Goal: Check status: Check status

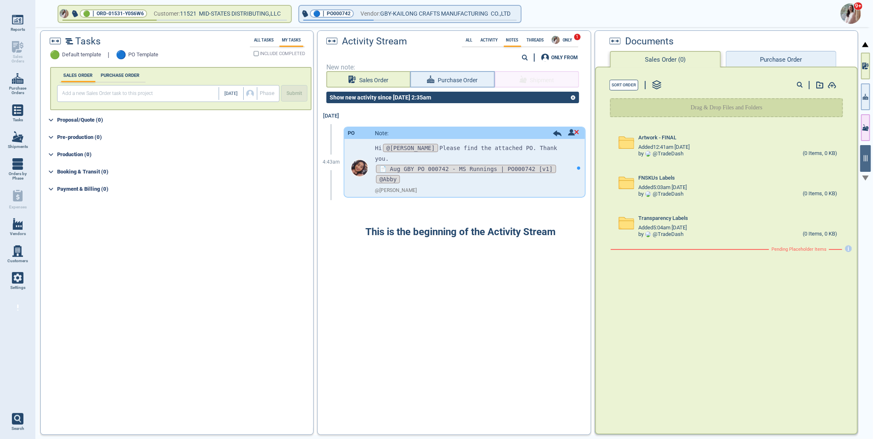
click at [851, 13] on img at bounding box center [850, 13] width 21 height 21
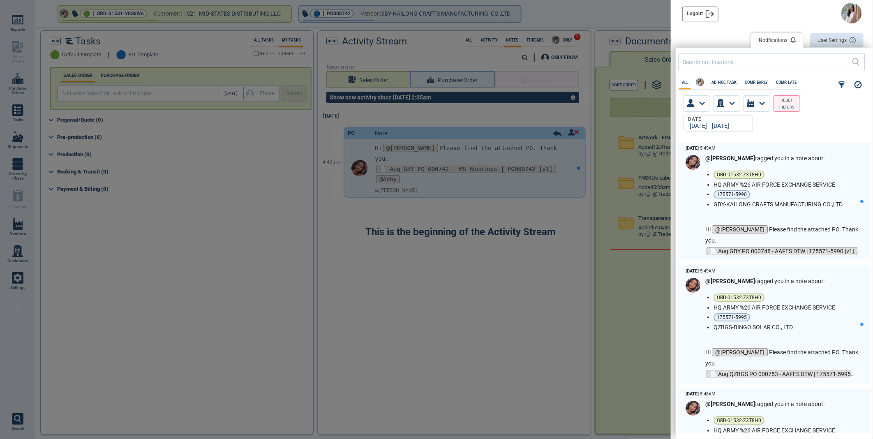
scroll to position [289, 192]
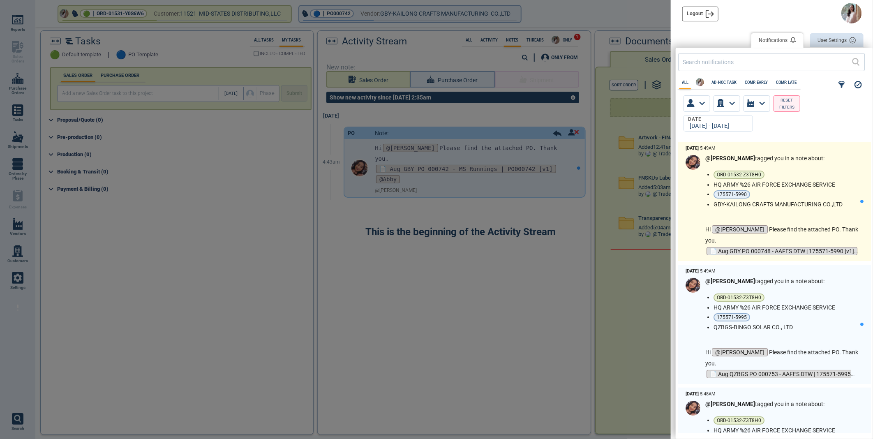
click at [794, 189] on ul "ORD-01532-Z3T8H0 HQ ARMY %26 AIR FORCE EXCHANGE SERVICE 175571-5990 GBY-KAILONG…" at bounding box center [786, 189] width 147 height 37
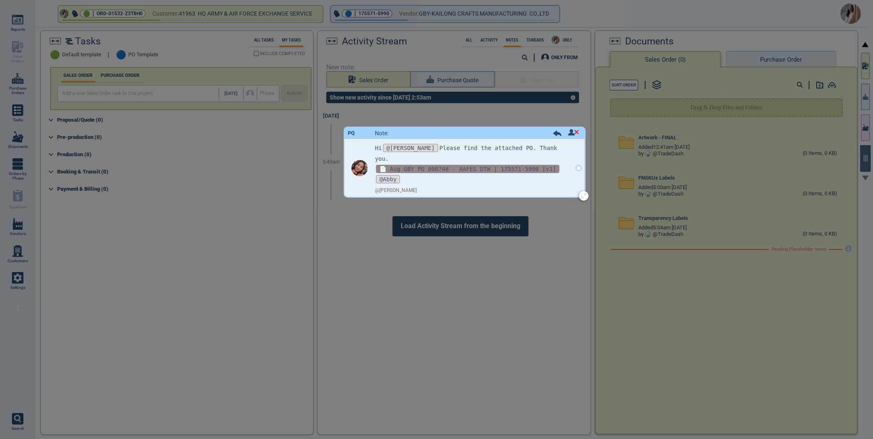
click at [415, 165] on span "📄 Aug GBY PO 000748 - AAFES DTW | 175571-5990 [v1]" at bounding box center [467, 169] width 183 height 8
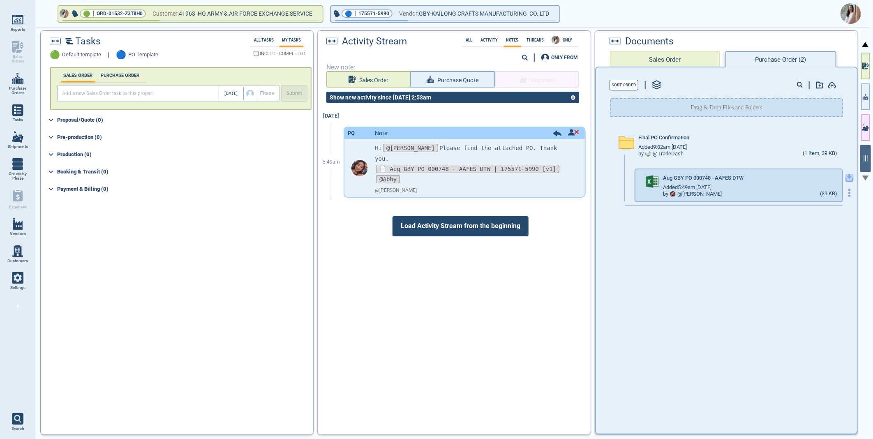
click at [845, 178] on icon "button" at bounding box center [849, 178] width 8 height 8
click at [854, 11] on img at bounding box center [850, 13] width 21 height 21
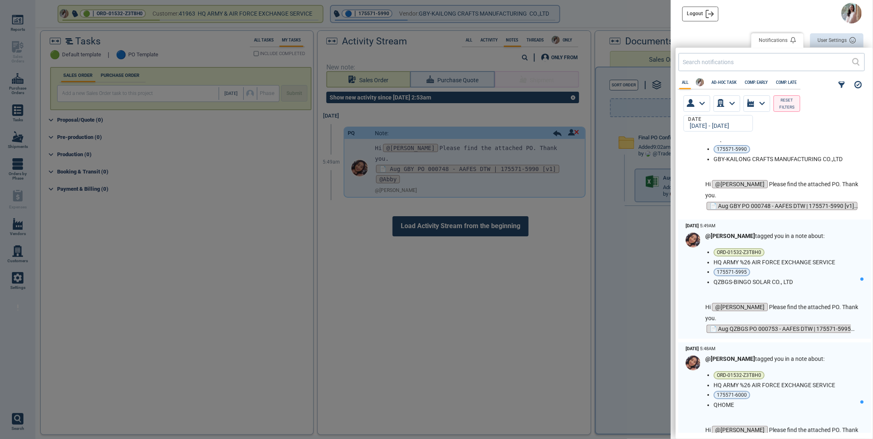
scroll to position [46, 0]
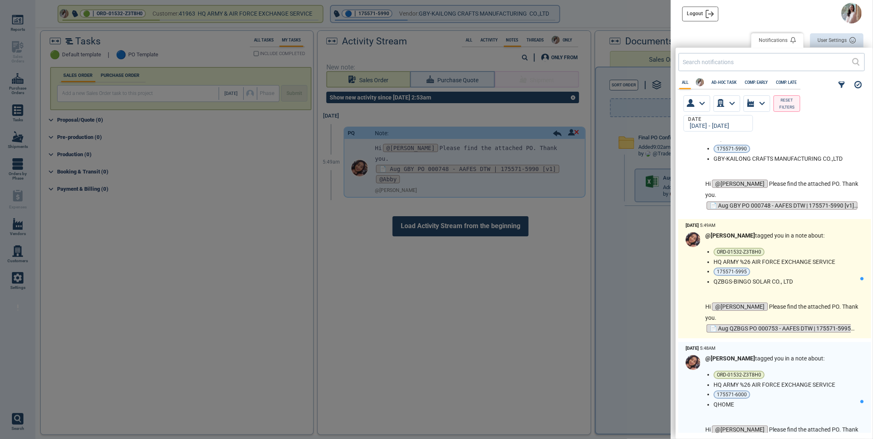
click at [822, 266] on ul "ORD-01532-Z3T8H0 HQ ARMY %26 AIR FORCE EXCHANGE SERVICE 175571-5995 QZBGS-BINGO…" at bounding box center [786, 266] width 147 height 37
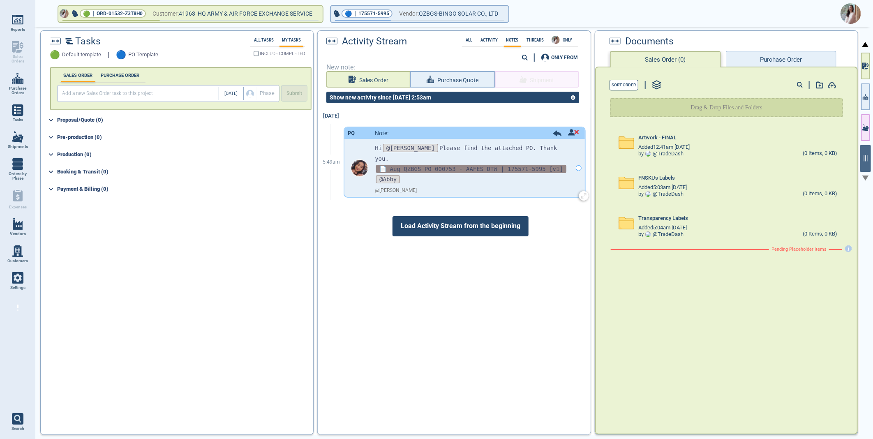
click at [465, 165] on span "📄 Aug QZBGS PO 000753 - AAFES DTW | 175571-5995 [v1]" at bounding box center [471, 169] width 190 height 8
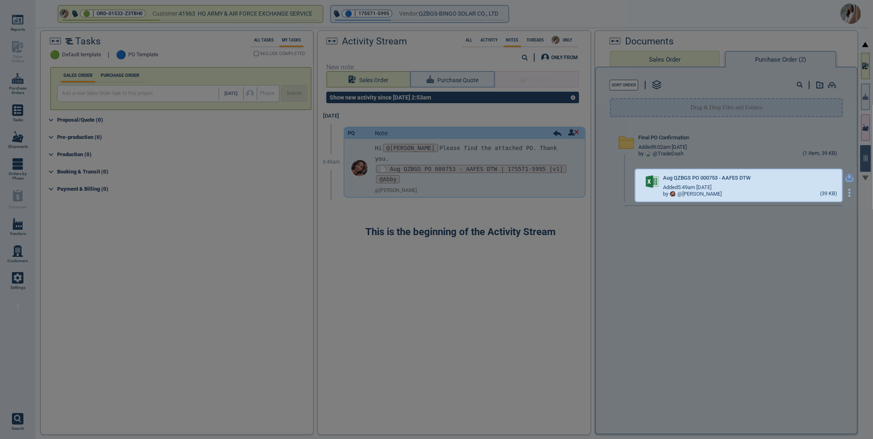
click at [847, 175] on icon "button" at bounding box center [849, 176] width 5 height 5
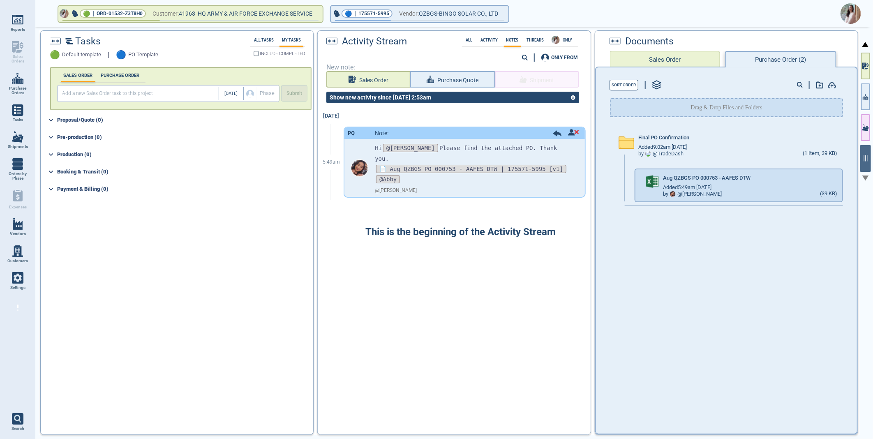
click at [854, 13] on img at bounding box center [850, 13] width 21 height 21
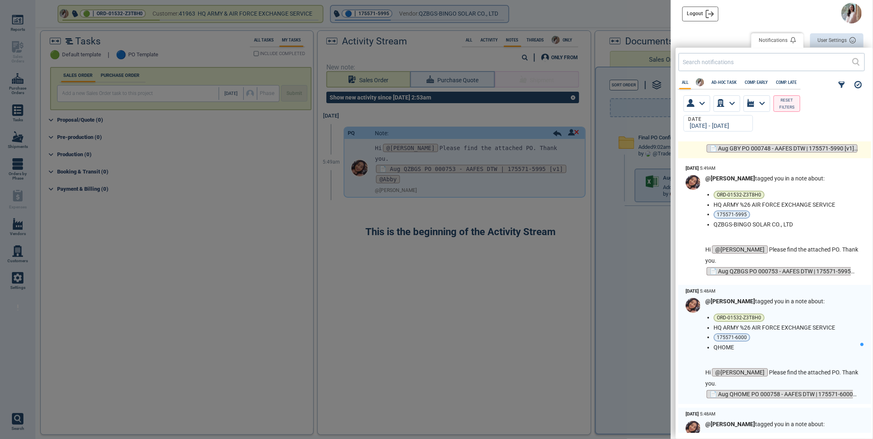
scroll to position [137, 0]
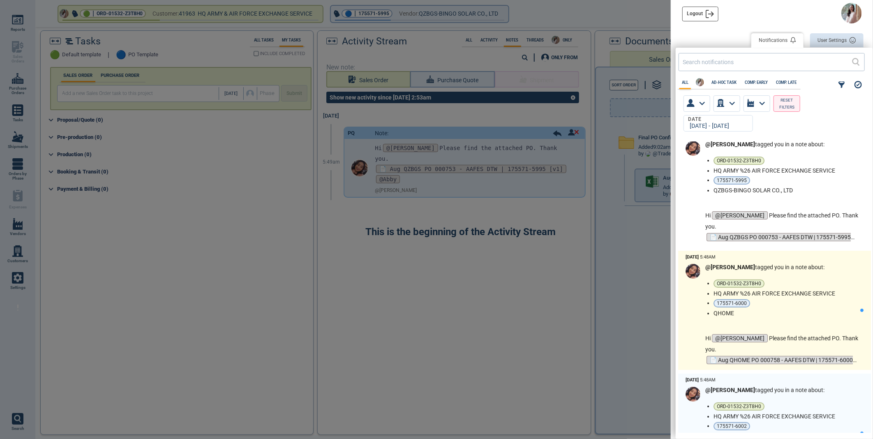
click at [799, 304] on li "175571-6000" at bounding box center [784, 303] width 143 height 8
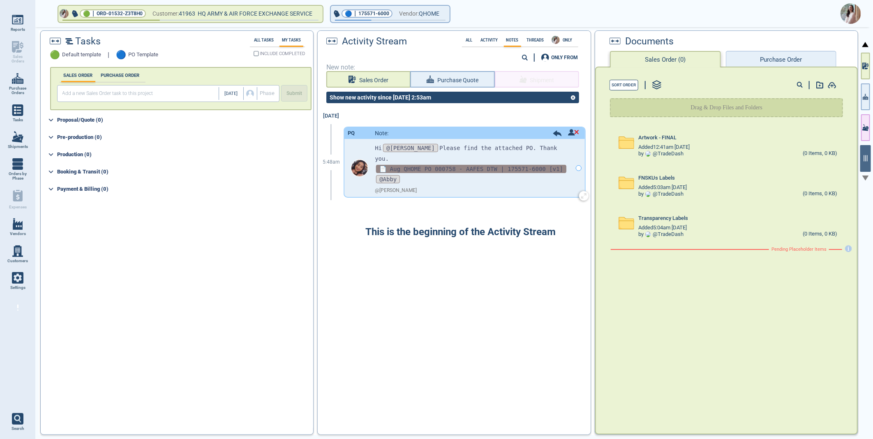
click at [461, 165] on span "📄 Aug QHOME PO 000758 - AAFES DTW | 175571-6000 [v1]" at bounding box center [471, 169] width 190 height 8
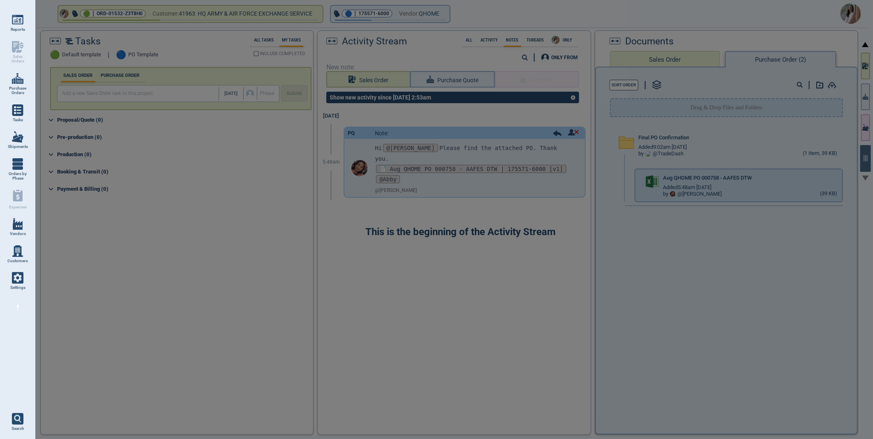
click at [843, 176] on div at bounding box center [436, 219] width 873 height 439
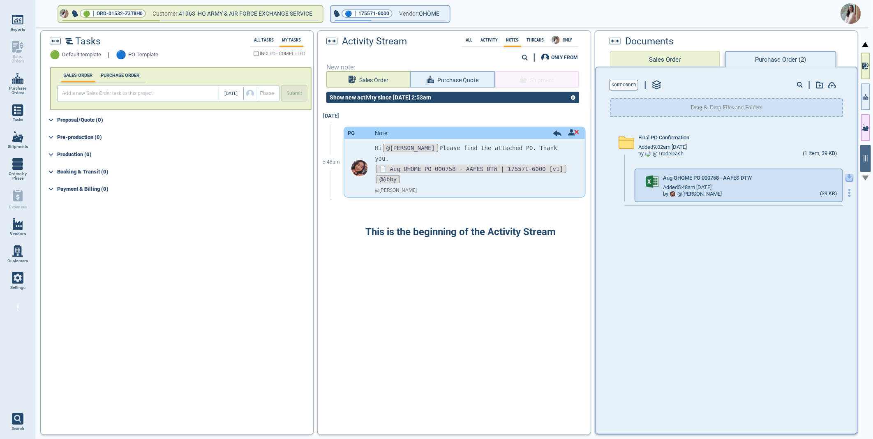
click at [847, 175] on icon "button" at bounding box center [849, 176] width 5 height 5
click at [856, 10] on img at bounding box center [850, 13] width 21 height 21
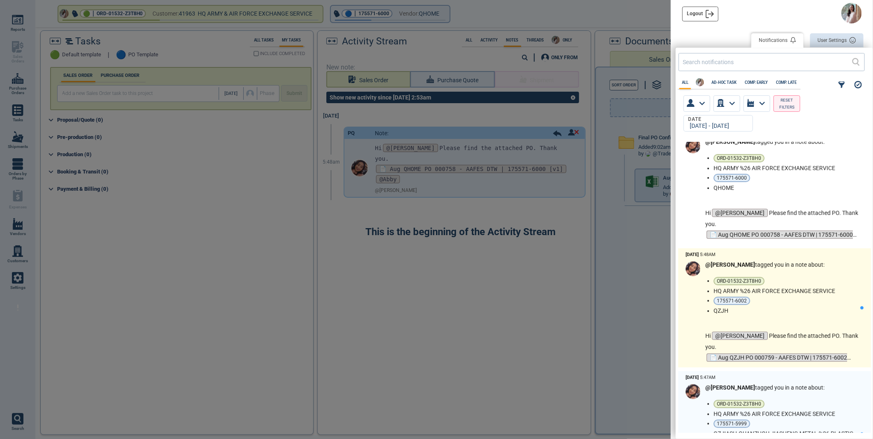
scroll to position [274, 0]
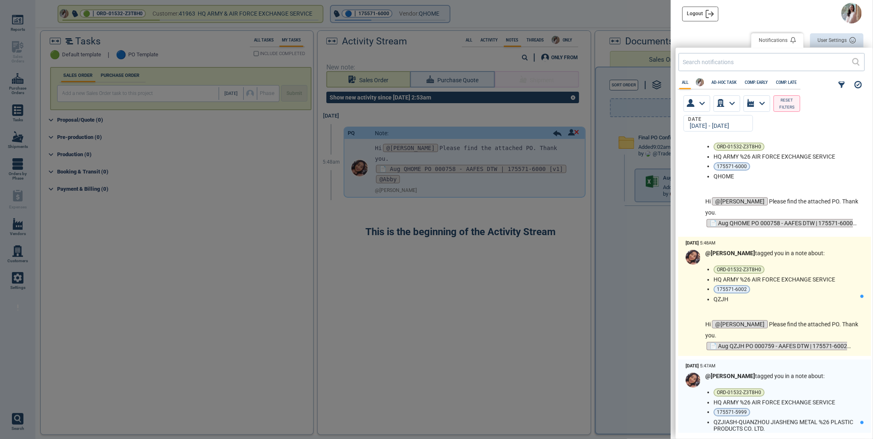
click at [802, 281] on li "HQ ARMY %26 AIR FORCE EXCHANGE SERVICE" at bounding box center [784, 279] width 143 height 7
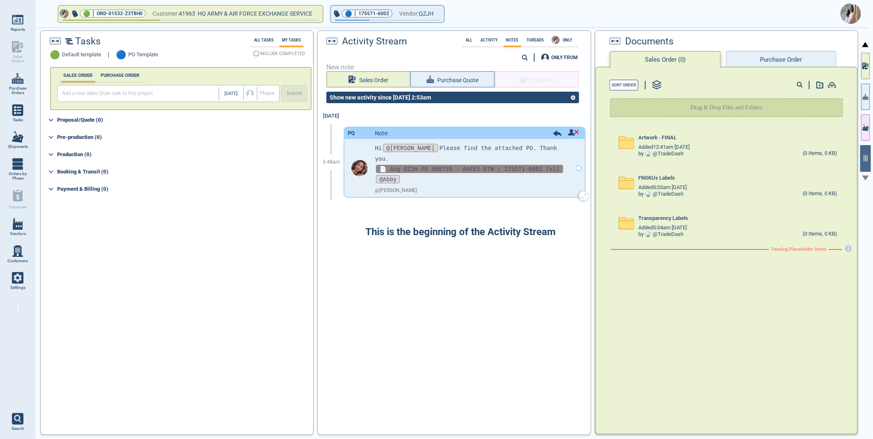
click at [442, 165] on span "📄 Aug QZJH PO 000759 - AAFES DTW | 175571-6002 [v1]" at bounding box center [469, 169] width 187 height 8
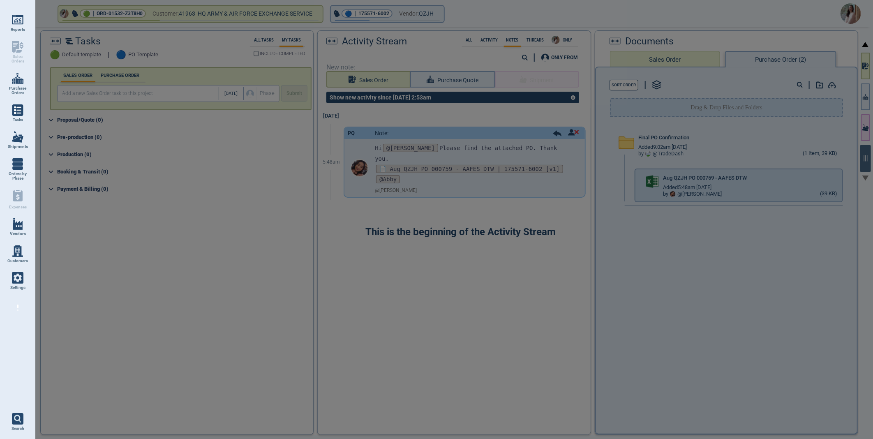
click at [843, 175] on div at bounding box center [436, 219] width 873 height 439
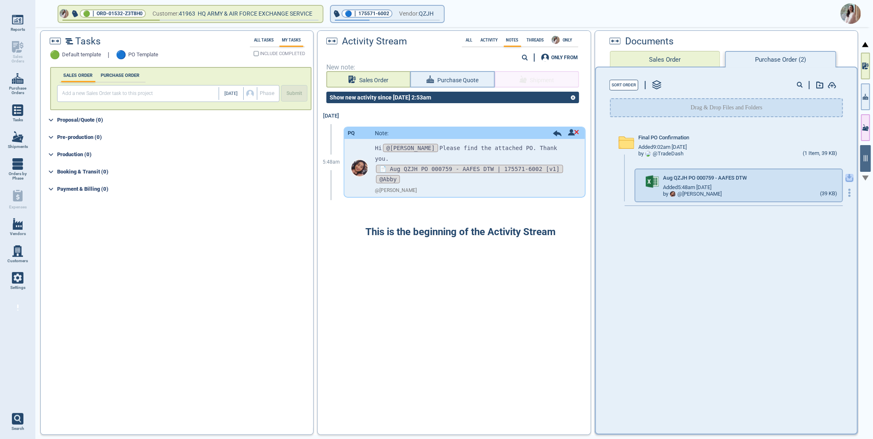
click at [845, 178] on icon "button" at bounding box center [849, 178] width 8 height 8
click at [855, 10] on img at bounding box center [850, 13] width 21 height 21
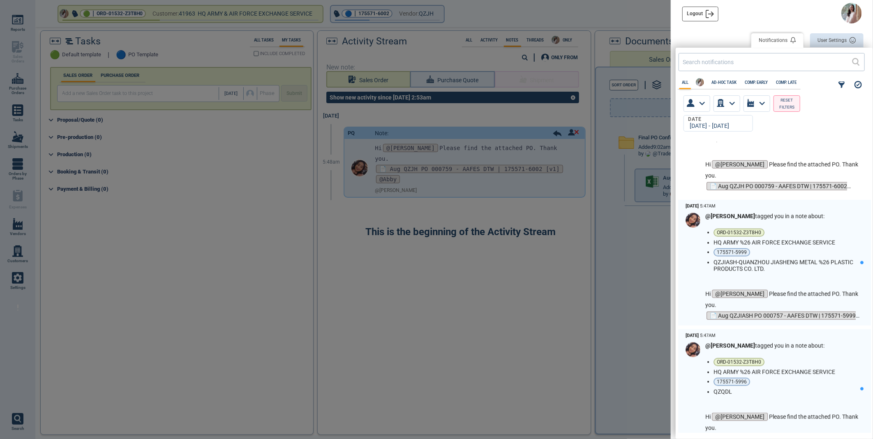
scroll to position [457, 0]
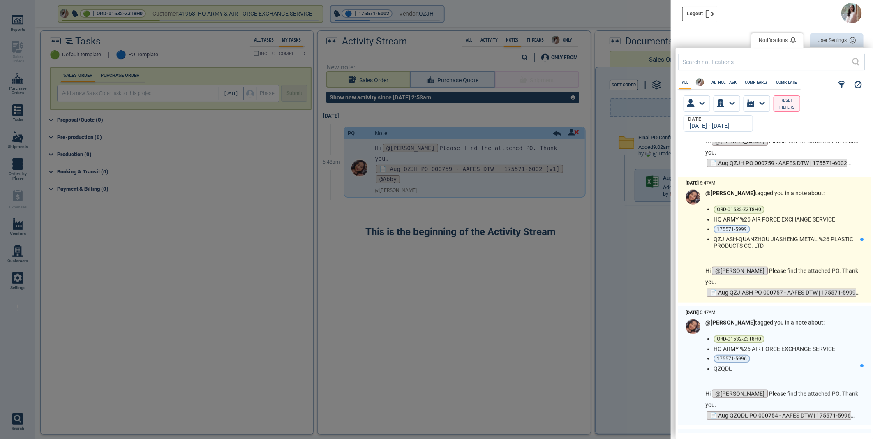
click at [819, 239] on li "QZJIASH-QUANZHOU JIASHENG METAL %26 PLASTIC PRODUCTS CO. LTD." at bounding box center [784, 242] width 143 height 13
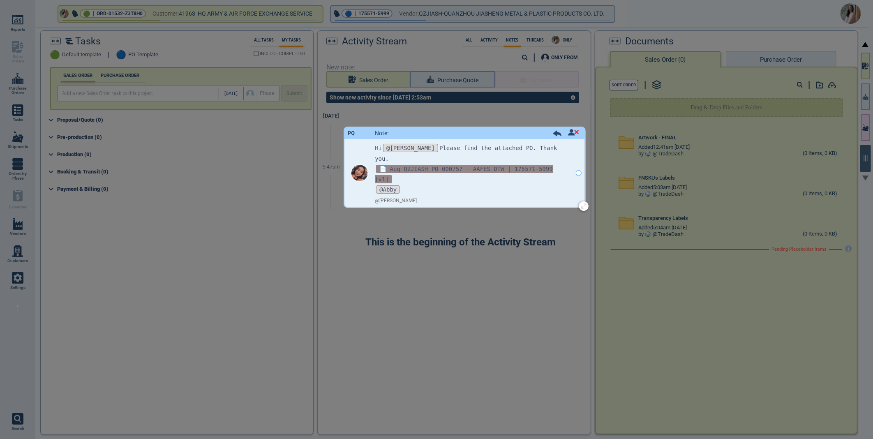
click at [424, 165] on span "📄 Aug QZJIASH PO 000757 - AAFES DTW | 175571-5999 [v1]" at bounding box center [464, 174] width 178 height 18
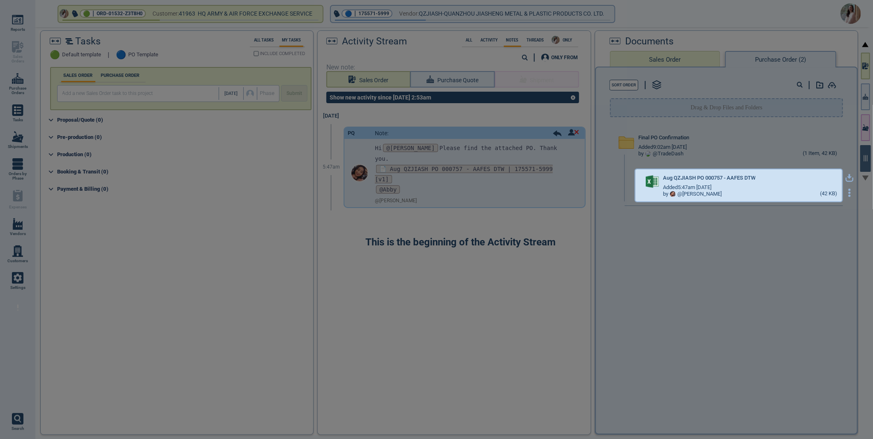
click at [847, 176] on icon "button" at bounding box center [849, 176] width 5 height 5
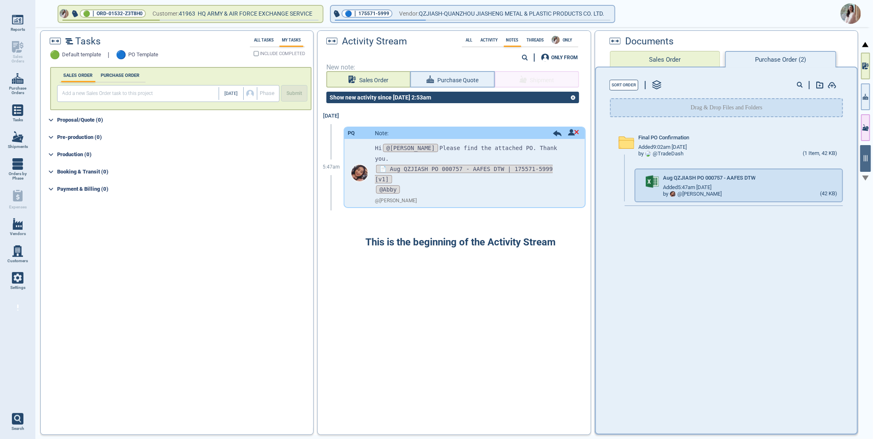
click at [848, 9] on img at bounding box center [850, 13] width 21 height 21
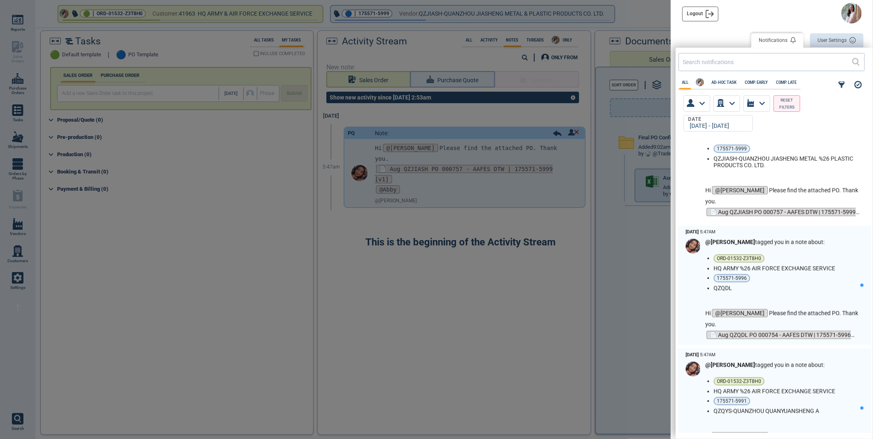
scroll to position [548, 0]
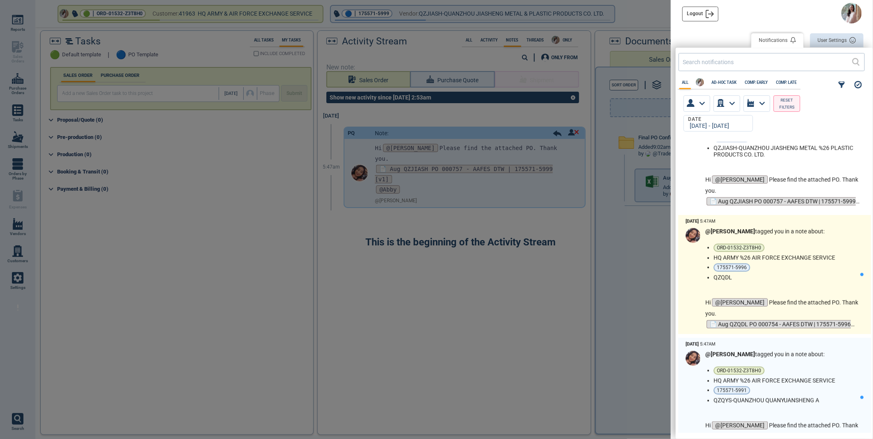
click at [823, 278] on li "QZQDL" at bounding box center [784, 277] width 143 height 7
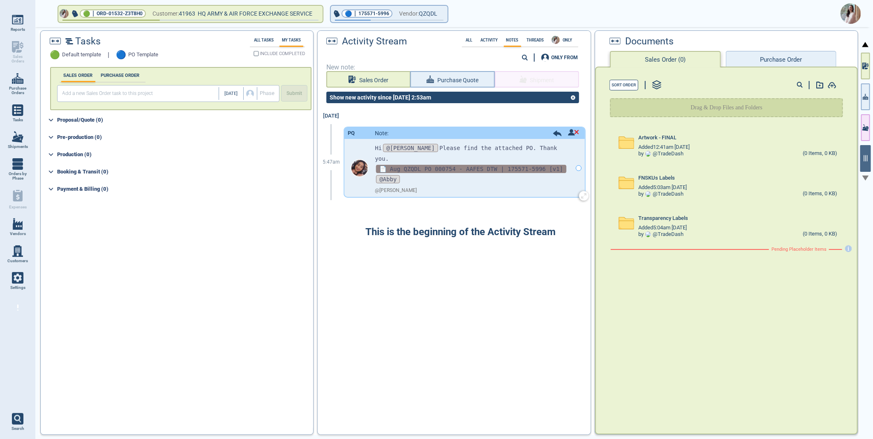
click at [457, 165] on span "📄 Aug QZQDL PO 000754 - AAFES DTW | 175571-5996 [v1]" at bounding box center [471, 169] width 190 height 8
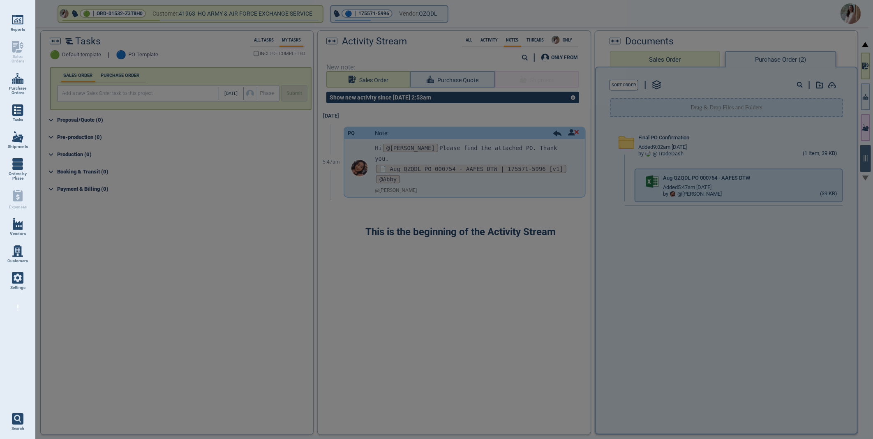
click at [843, 177] on div at bounding box center [436, 219] width 873 height 439
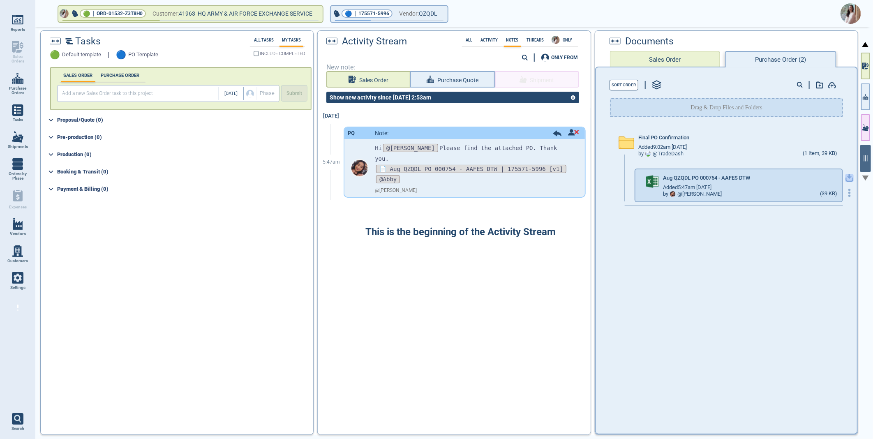
click at [847, 176] on icon "button" at bounding box center [849, 176] width 5 height 5
click at [854, 10] on img at bounding box center [850, 13] width 21 height 21
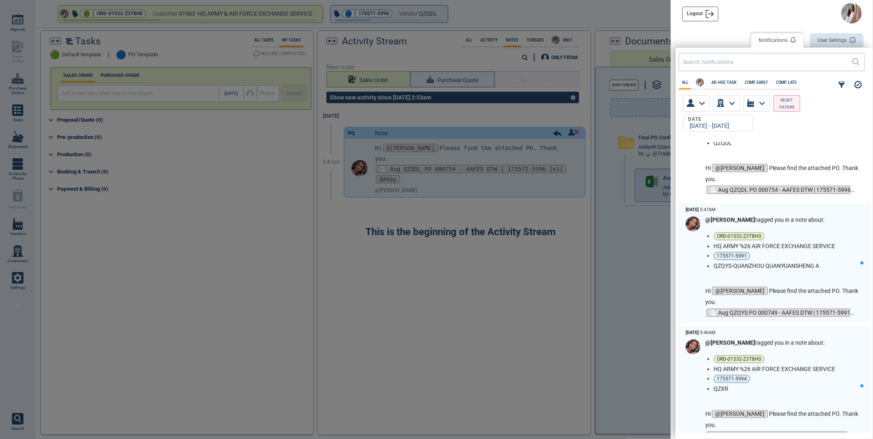
scroll to position [730, 0]
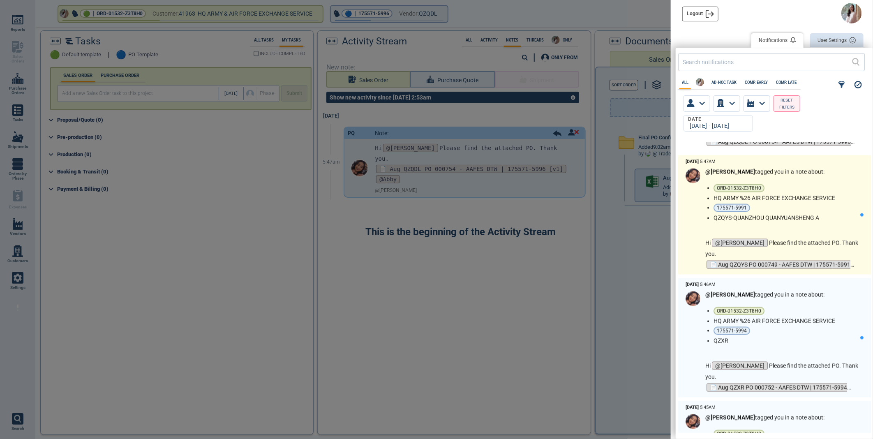
click at [819, 220] on li "QZQYS-QUANZHOU QUANYUANSHENG A" at bounding box center [784, 218] width 143 height 7
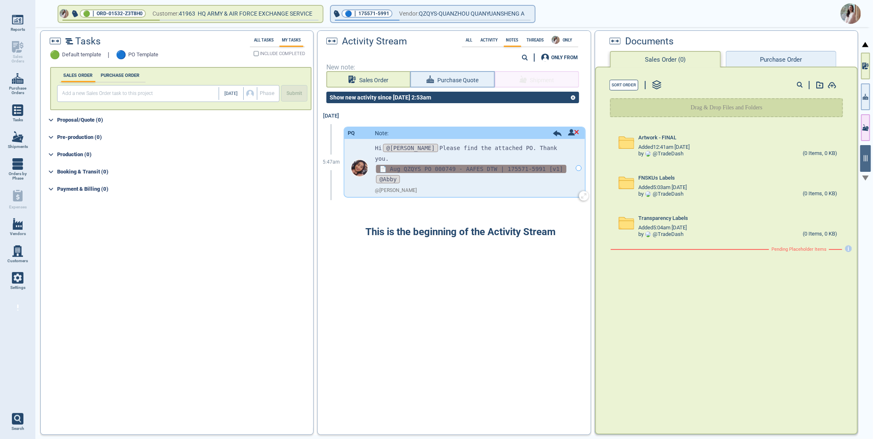
click at [436, 165] on span "📄 Aug QZQYS PO 000749 - AAFES DTW | 175571-5991 [v1]" at bounding box center [471, 169] width 190 height 8
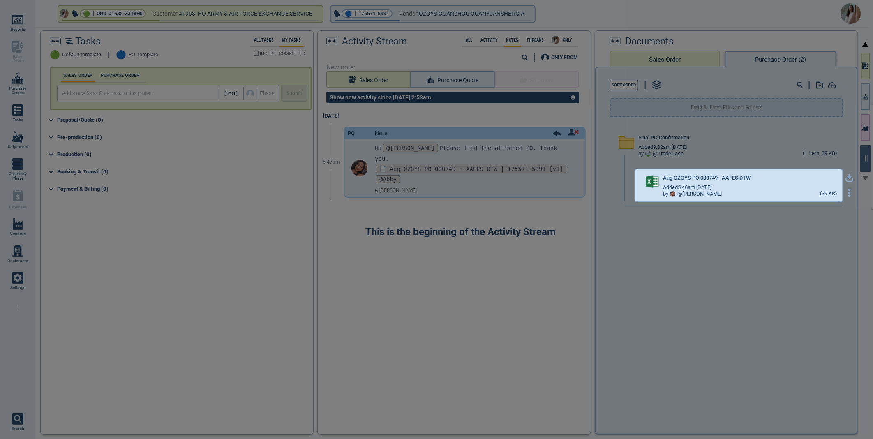
click at [845, 178] on icon "button" at bounding box center [849, 178] width 8 height 8
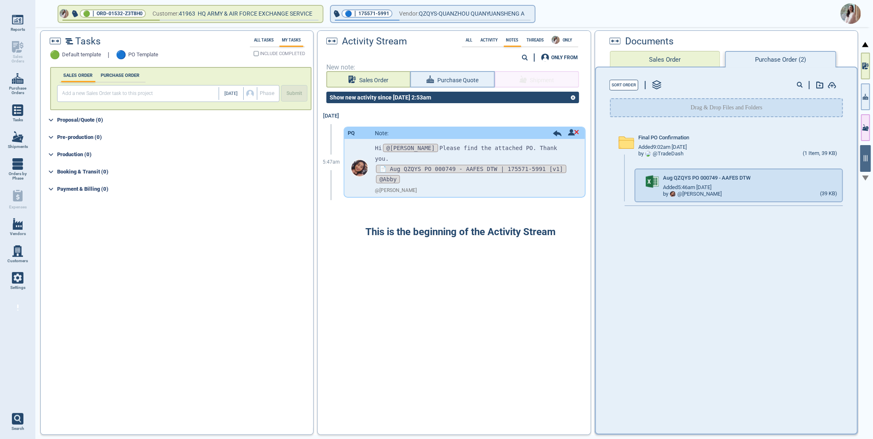
click at [853, 14] on img at bounding box center [850, 13] width 21 height 21
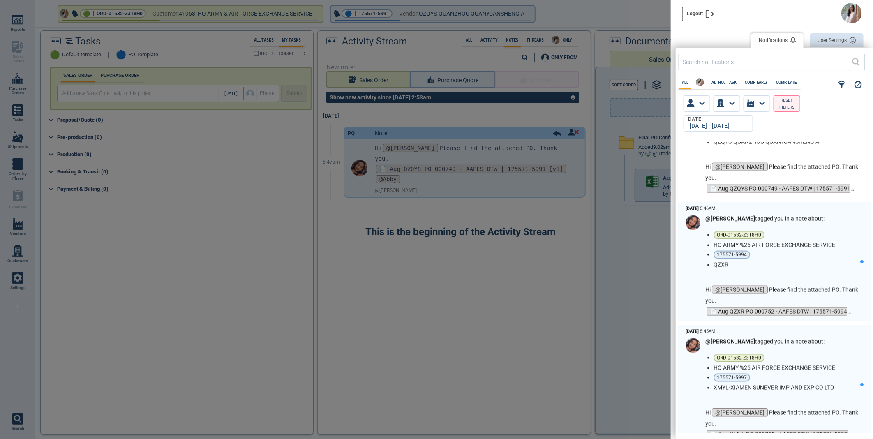
scroll to position [822, 0]
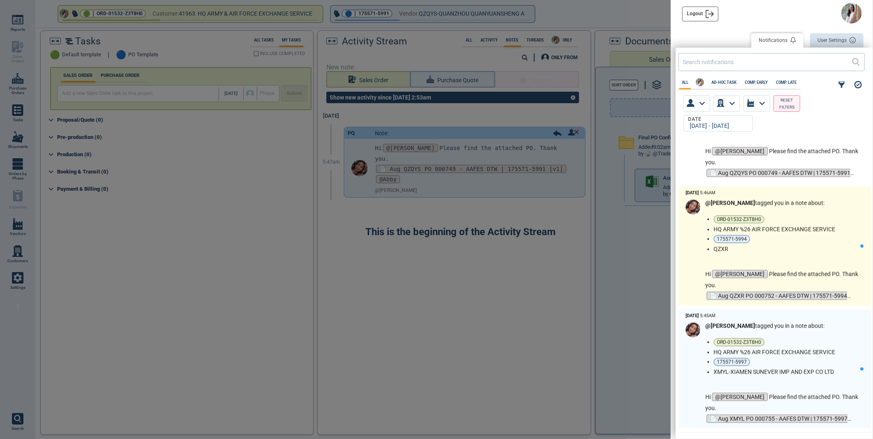
click at [802, 242] on li "175571-5994" at bounding box center [784, 239] width 143 height 8
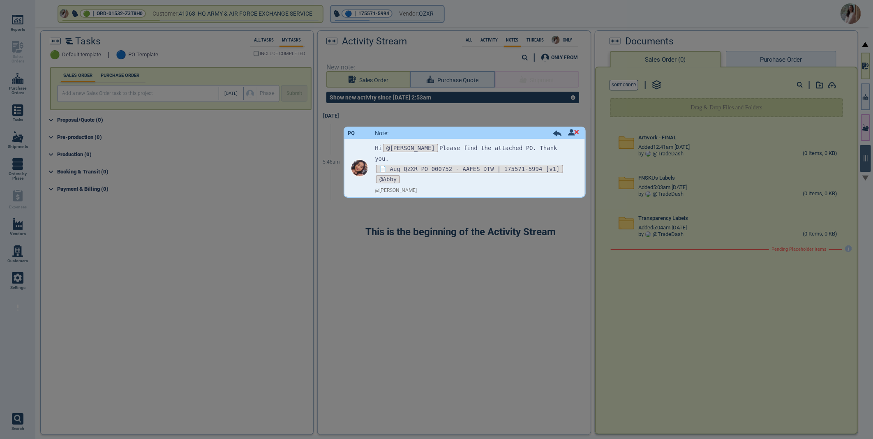
click at [456, 156] on div "Activity Stream All Activity Notes Threads ONLY 0 ONLY FROM New note: Sales Ord…" at bounding box center [454, 233] width 272 height 404
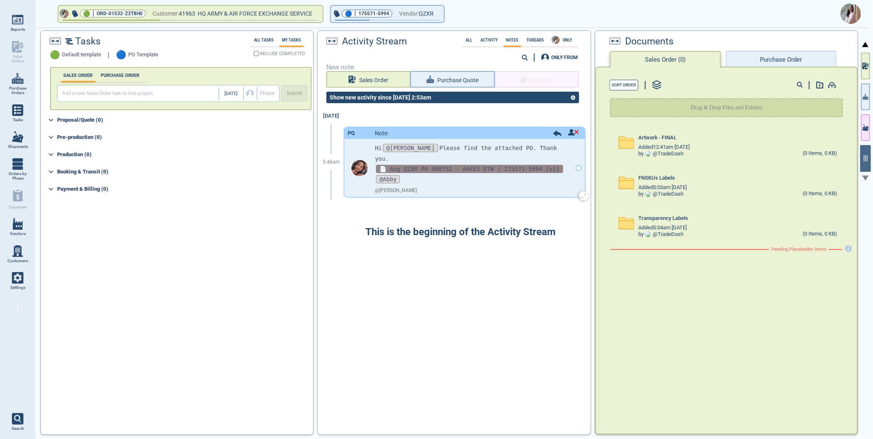
click at [452, 165] on span "📄 Aug QZXR PO 000752 - AAFES DTW | 175571-5994 [v1]" at bounding box center [469, 169] width 187 height 8
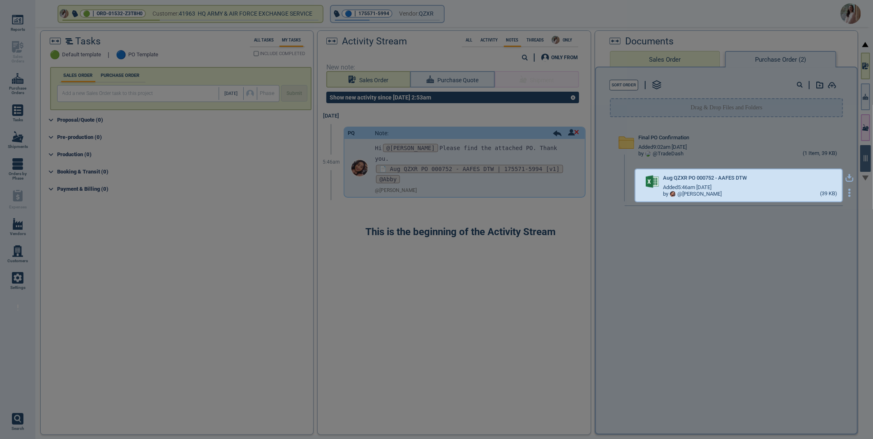
click at [847, 176] on icon "button" at bounding box center [849, 176] width 5 height 5
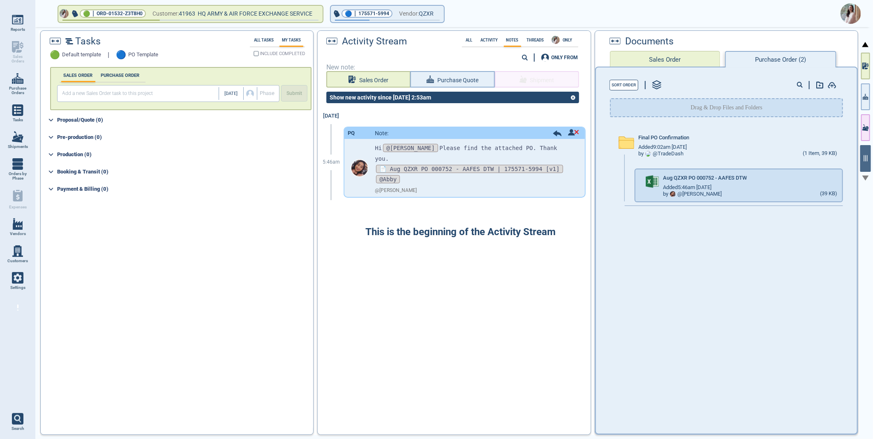
click at [847, 14] on img at bounding box center [850, 13] width 21 height 21
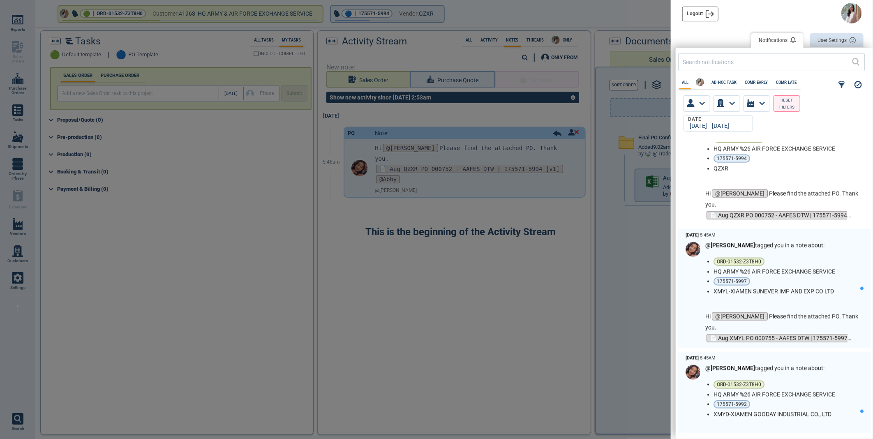
scroll to position [959, 0]
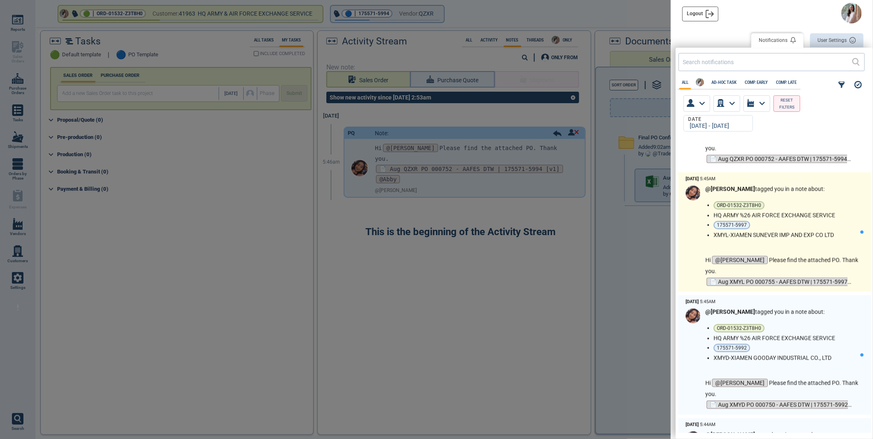
click at [810, 235] on li "XMYL-XIAMEN SUNEVER IMP AND EXP CO LTD" at bounding box center [784, 235] width 143 height 7
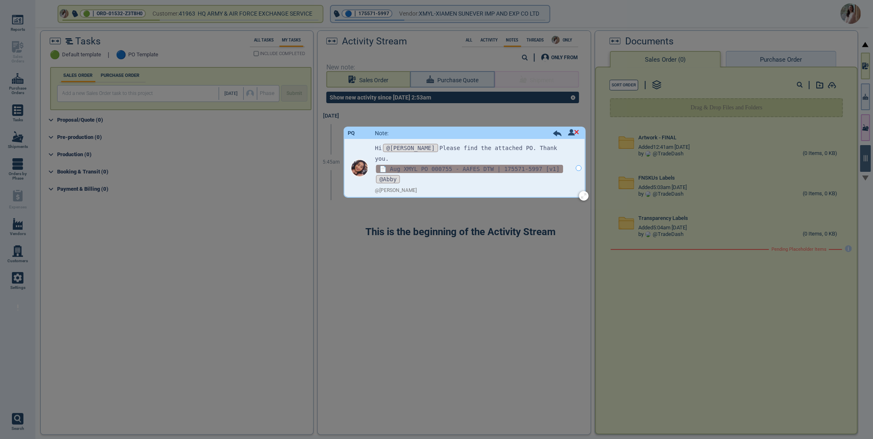
click at [455, 165] on span "📄 Aug XMYL PO 000755 - AAFES DTW | 175571-5997 [v1]" at bounding box center [469, 169] width 187 height 8
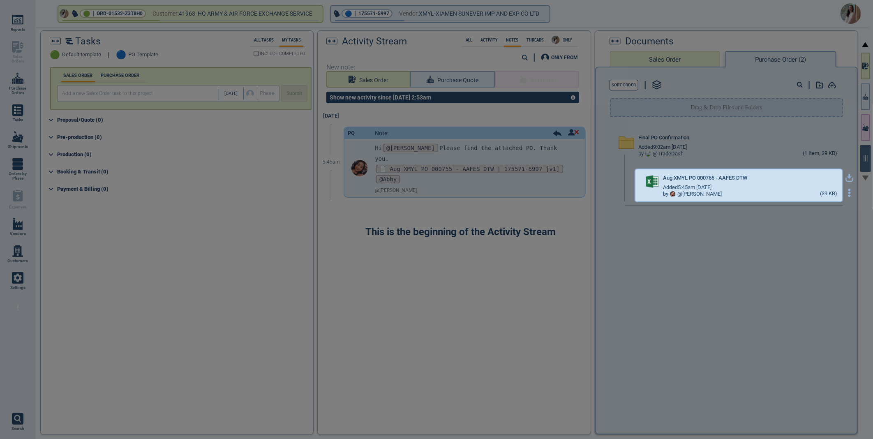
click at [846, 177] on icon "button" at bounding box center [849, 178] width 8 height 8
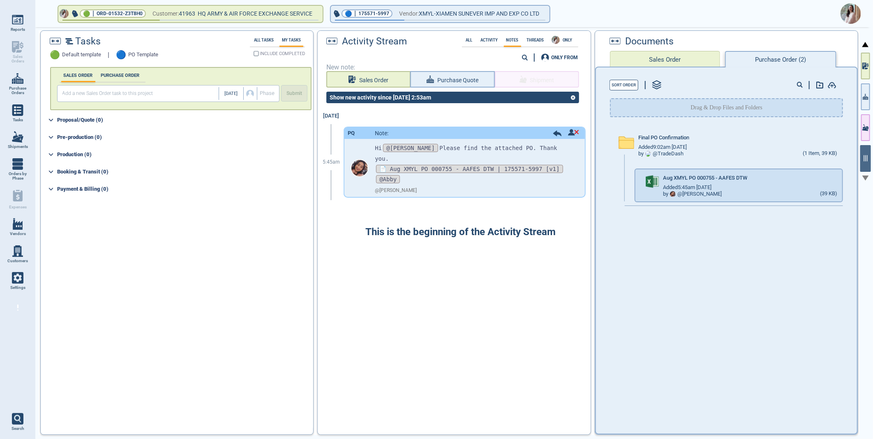
click at [852, 13] on img at bounding box center [850, 13] width 21 height 21
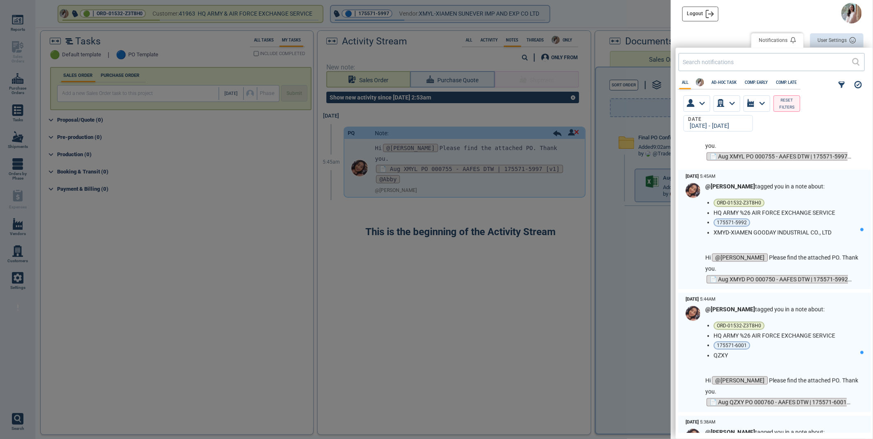
scroll to position [1096, 0]
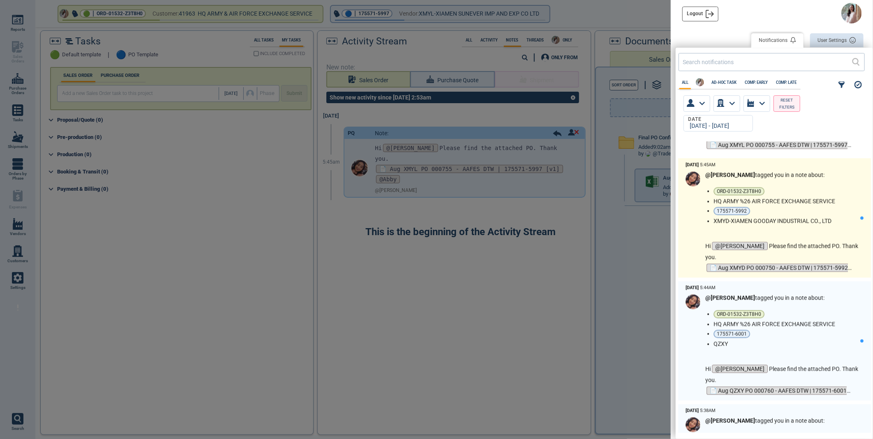
click at [815, 201] on li "HQ ARMY %26 AIR FORCE EXCHANGE SERVICE" at bounding box center [784, 201] width 143 height 7
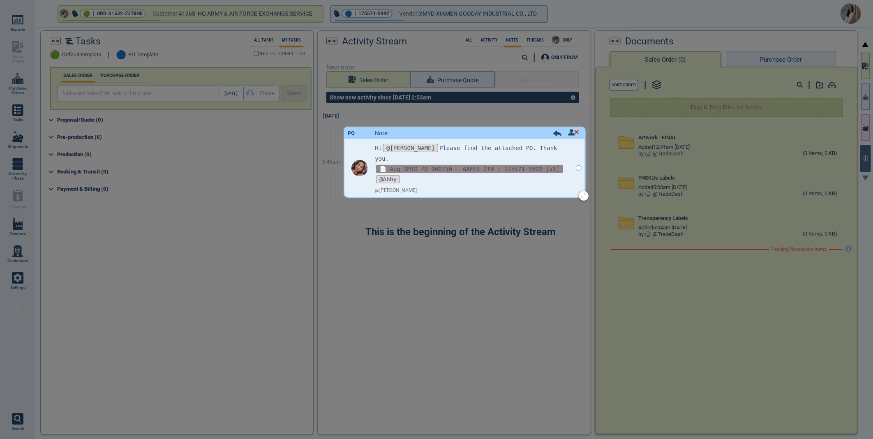
click at [416, 165] on span "📄 Aug XMYD PO 000750 - AAFES DTW | 175571-5992 [v1]" at bounding box center [469, 169] width 187 height 8
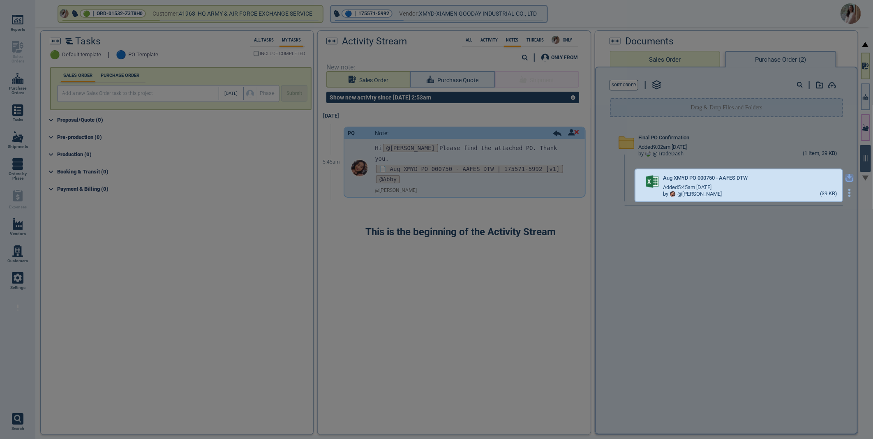
click at [845, 176] on icon "button" at bounding box center [849, 178] width 8 height 8
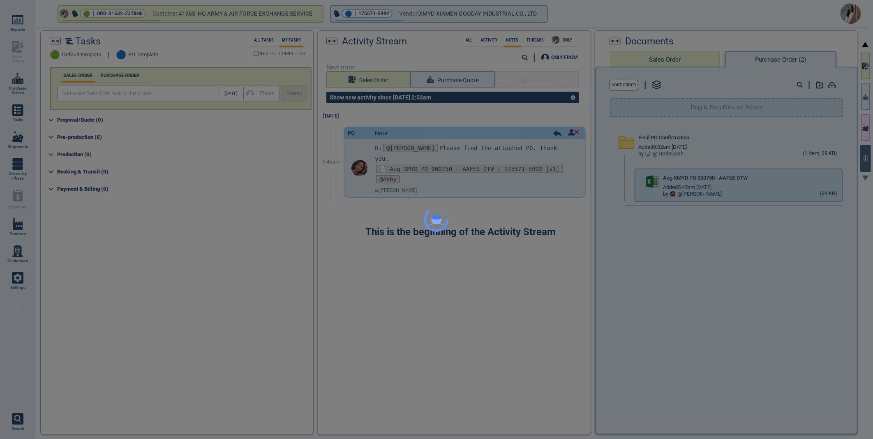
click at [532, 239] on div at bounding box center [436, 219] width 873 height 439
click at [507, 237] on div at bounding box center [436, 219] width 873 height 439
click at [524, 263] on div at bounding box center [436, 219] width 873 height 439
click at [614, 252] on div at bounding box center [436, 219] width 873 height 439
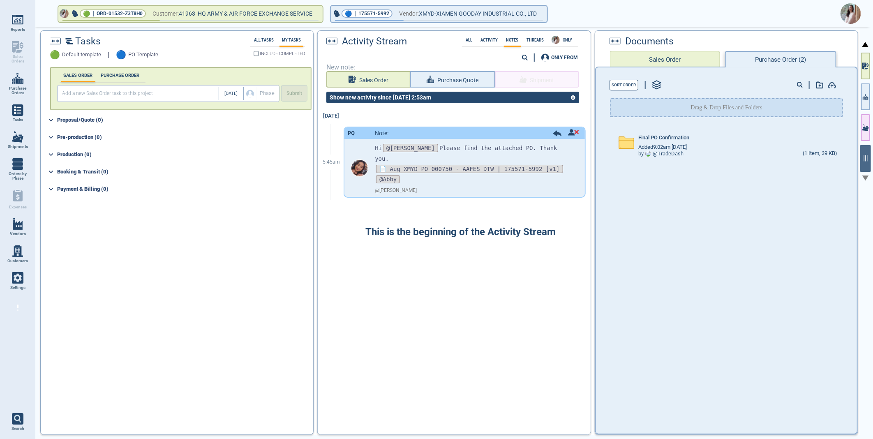
click at [850, 15] on img at bounding box center [850, 13] width 21 height 21
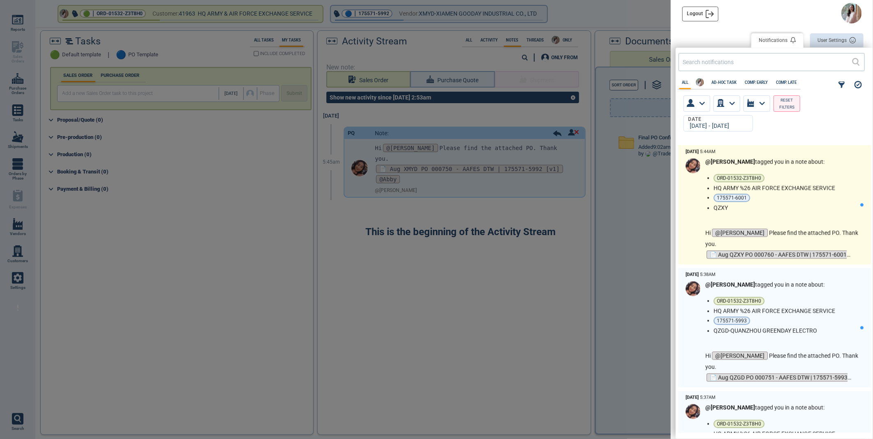
scroll to position [1233, 0]
click at [823, 198] on li "175571-6001" at bounding box center [784, 197] width 143 height 8
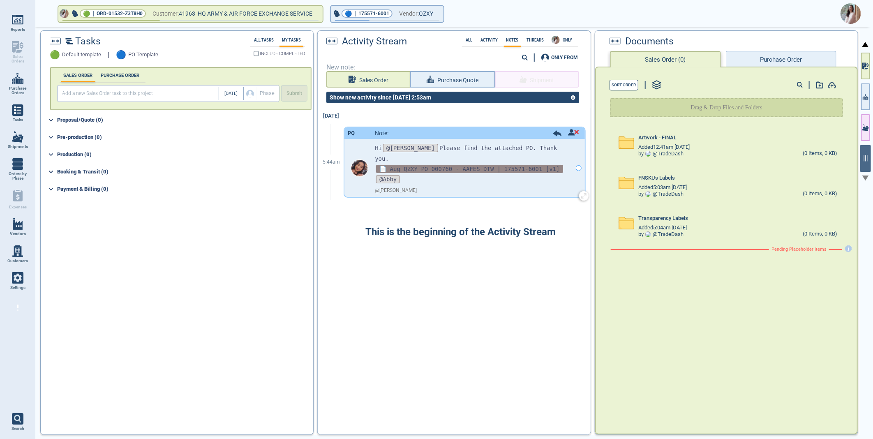
click at [458, 165] on span "📄 Aug QZXY PO 000760 - AAFES DTW | 175571-6001 [v1]" at bounding box center [469, 169] width 187 height 8
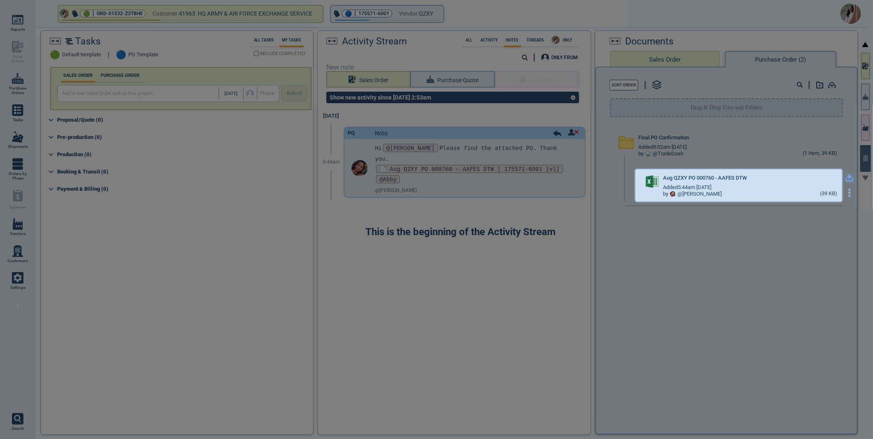
click at [845, 177] on icon "button" at bounding box center [849, 178] width 8 height 8
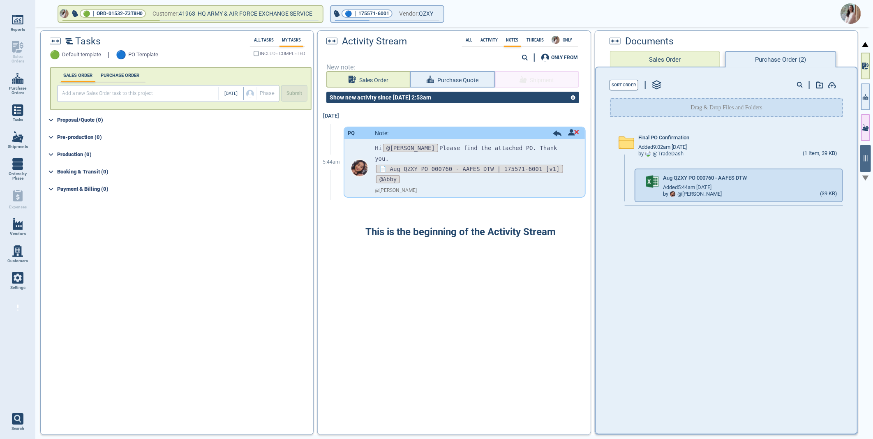
click at [508, 299] on div "[DATE] 5:44am PQ Note: Hi @[PERSON_NAME] Please find the attached PO. Thank you…" at bounding box center [454, 268] width 272 height 321
click at [849, 16] on img at bounding box center [850, 13] width 21 height 21
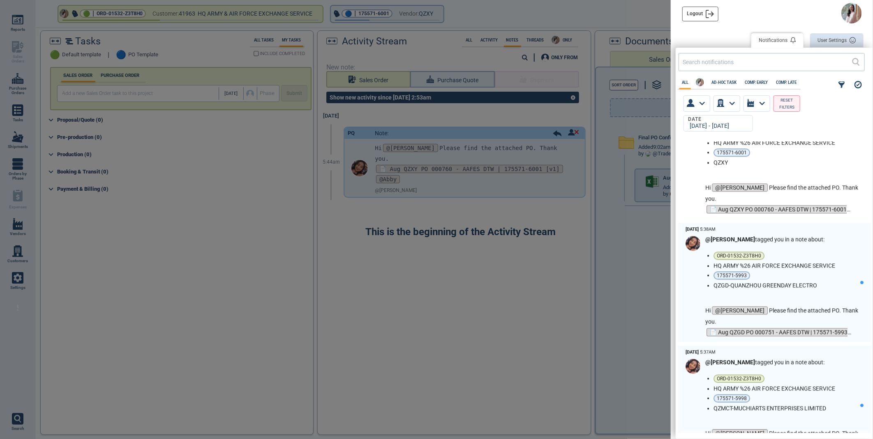
scroll to position [1278, 0]
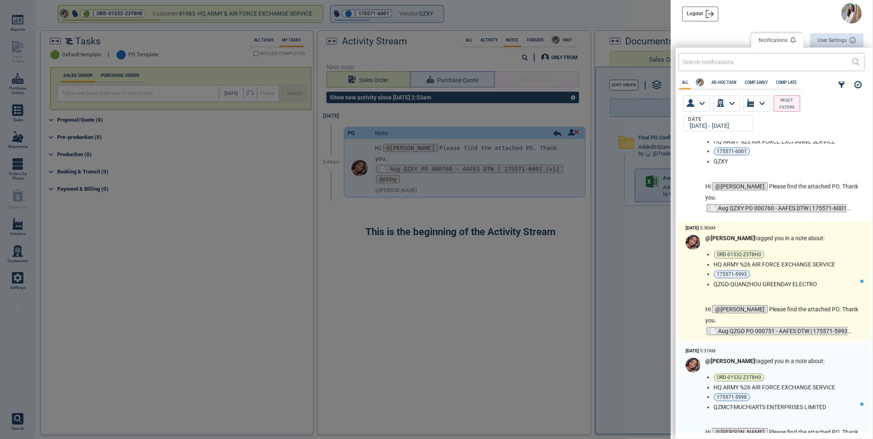
click at [817, 272] on li "175571-5993" at bounding box center [784, 274] width 143 height 8
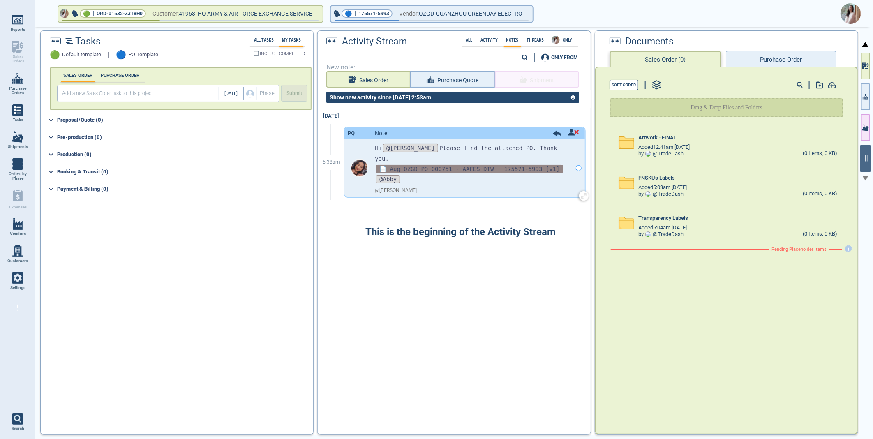
click at [433, 165] on span "📄 Aug QZGD PO 000751 - AAFES DTW | 175571-5993 [v1]" at bounding box center [469, 169] width 187 height 8
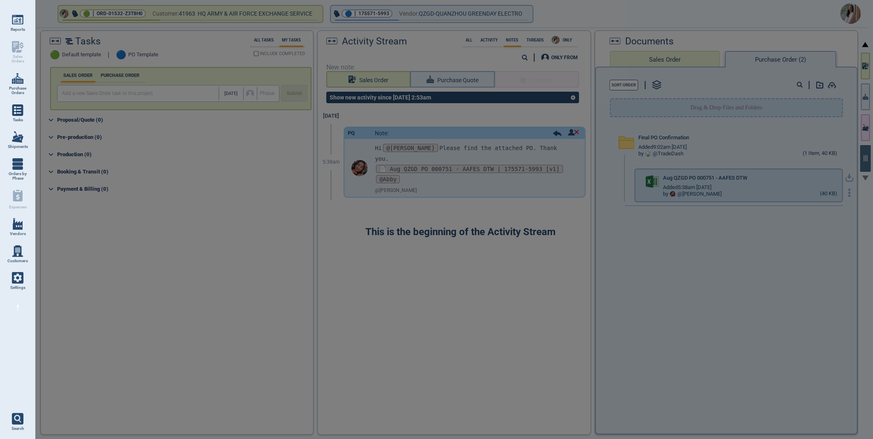
click at [845, 177] on div at bounding box center [436, 219] width 873 height 439
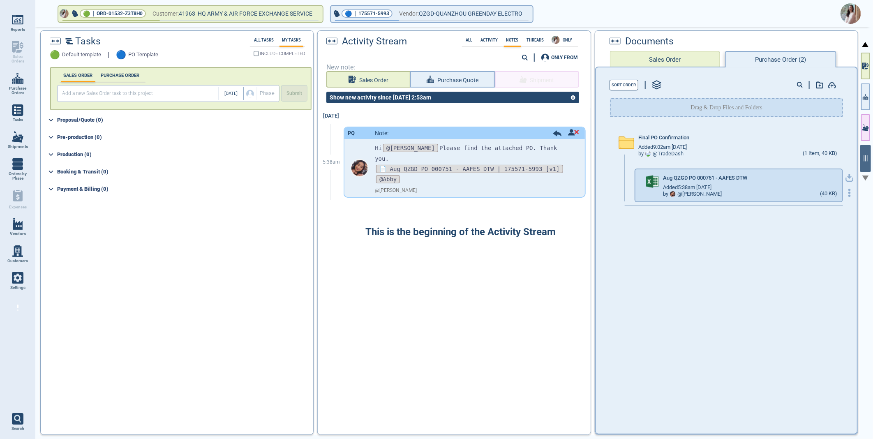
click at [845, 178] on icon "button" at bounding box center [849, 178] width 8 height 8
click at [847, 17] on img at bounding box center [850, 13] width 21 height 21
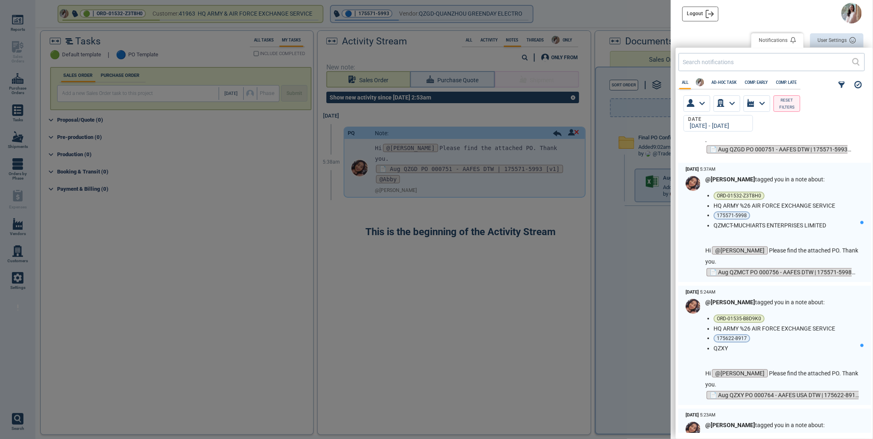
scroll to position [1461, 0]
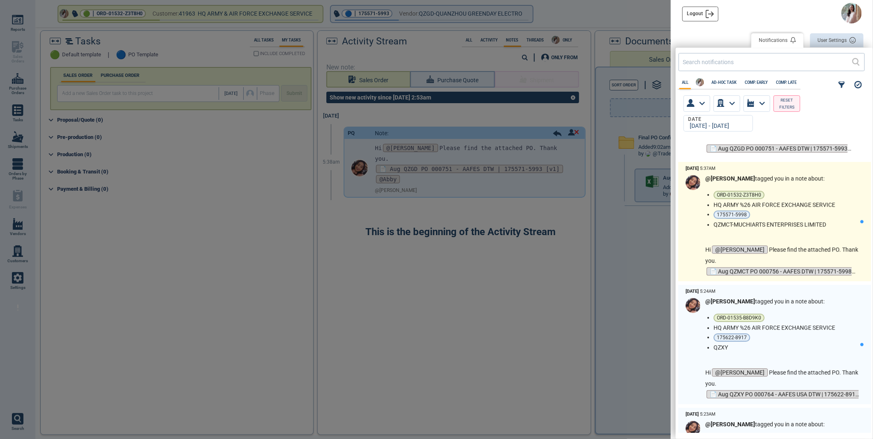
click at [824, 211] on li "175571-5998" at bounding box center [784, 214] width 143 height 8
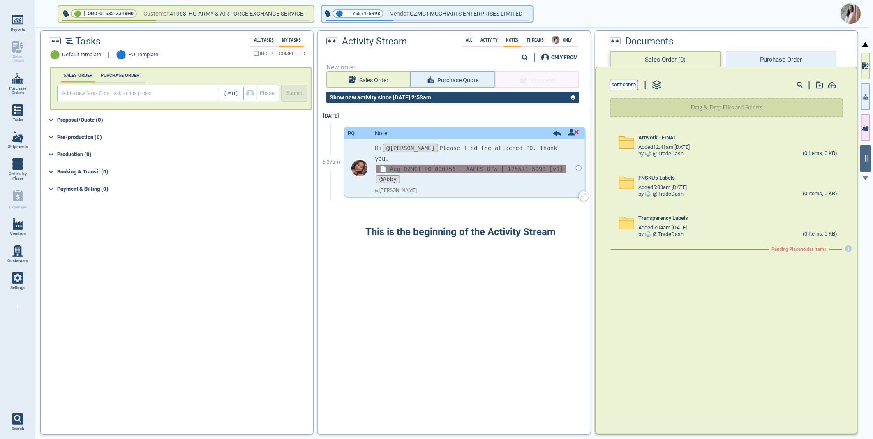
click at [429, 165] on span "📄 Aug QZMCT PO 000756 - AAFES DTW | 175571-5998 [v1]" at bounding box center [471, 169] width 190 height 8
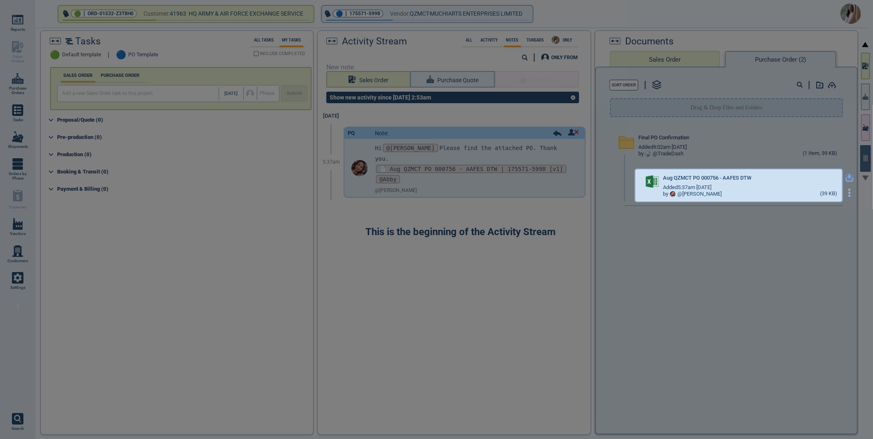
click at [845, 177] on icon "button" at bounding box center [849, 178] width 8 height 8
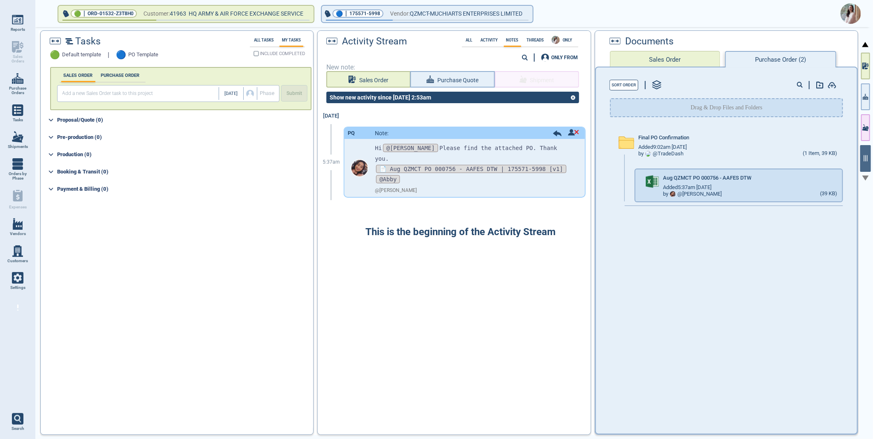
click at [849, 19] on img at bounding box center [850, 13] width 21 height 21
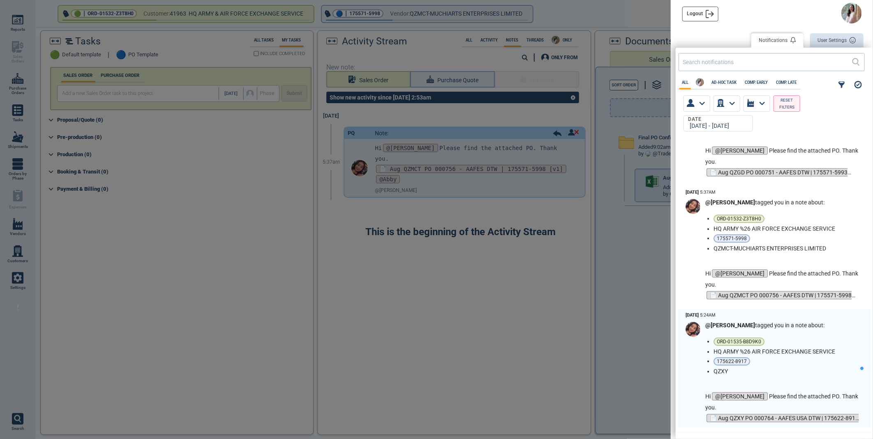
scroll to position [1507, 0]
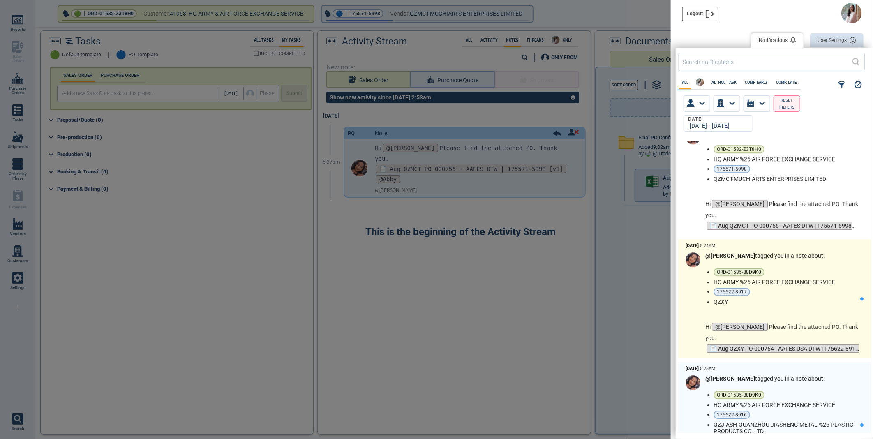
click at [829, 276] on li "ORD-01535-B8D9K0" at bounding box center [784, 272] width 143 height 8
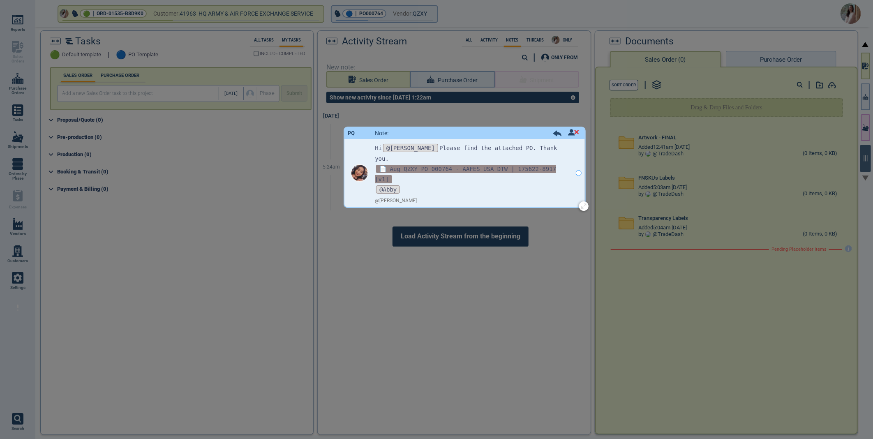
click at [458, 165] on span "📄 Aug QZXY PO 000764 - AAFES USA DTW | 175622-8917 [v1]" at bounding box center [465, 174] width 181 height 18
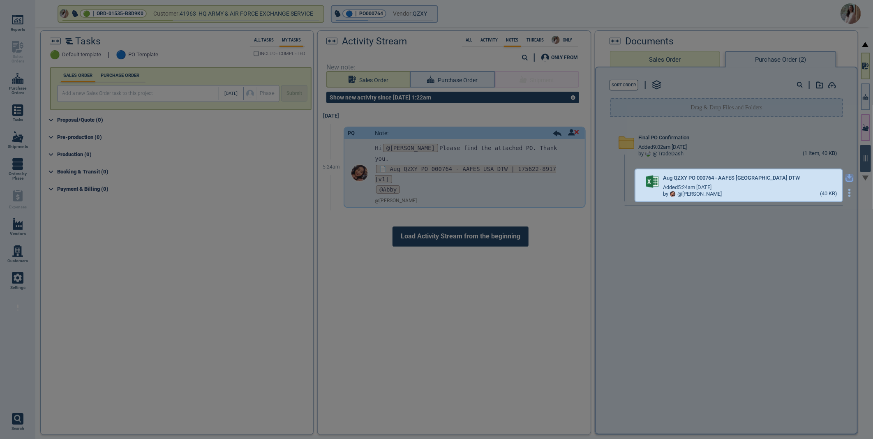
click at [845, 175] on icon "button" at bounding box center [849, 178] width 8 height 8
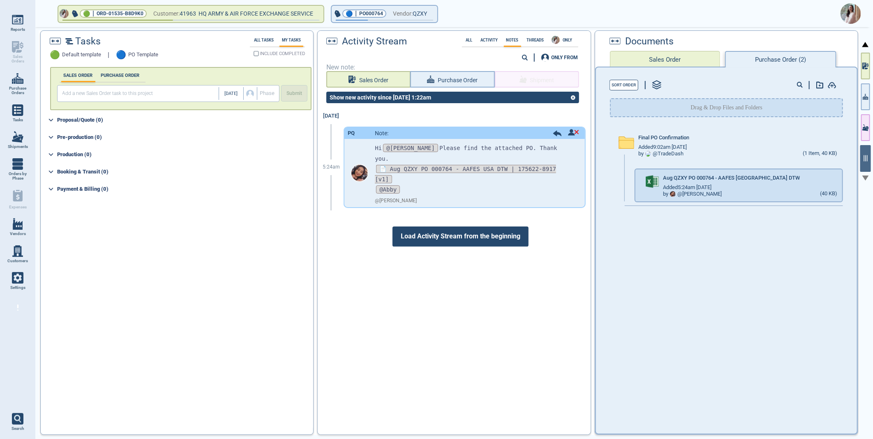
click at [849, 12] on img at bounding box center [850, 13] width 21 height 21
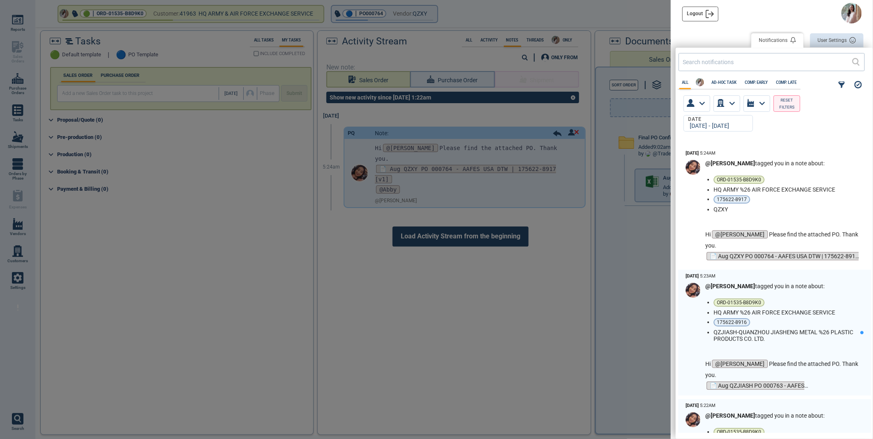
scroll to position [1598, 0]
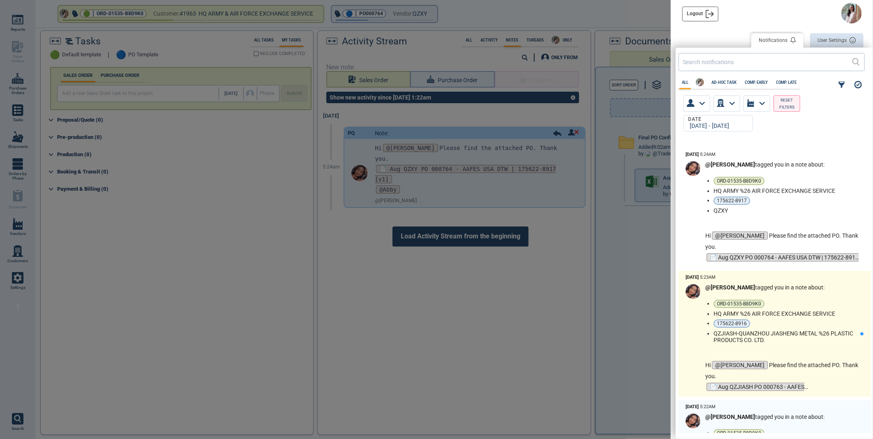
click at [808, 289] on div "@[PERSON_NAME] tagged you in a note about: ORD-01535-B8D9K0 HQ ARMY %26 AIR FOR…" at bounding box center [782, 338] width 155 height 108
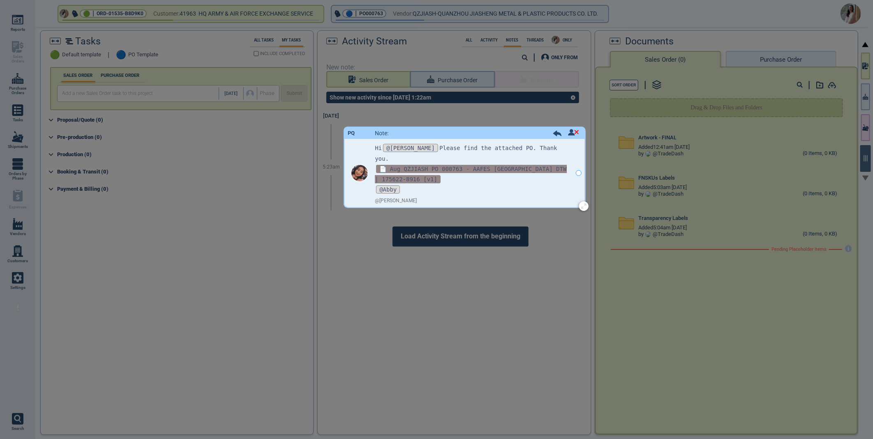
click at [448, 165] on span "📄 Aug QZJIASH PO 000763 - AAFES [GEOGRAPHIC_DATA] DTW | 175622-8916 [v1]" at bounding box center [471, 174] width 192 height 18
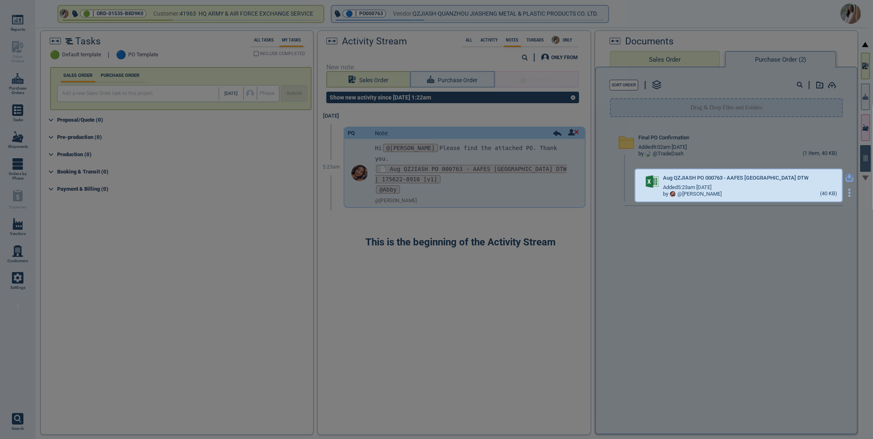
click at [847, 177] on icon "button" at bounding box center [849, 176] width 5 height 5
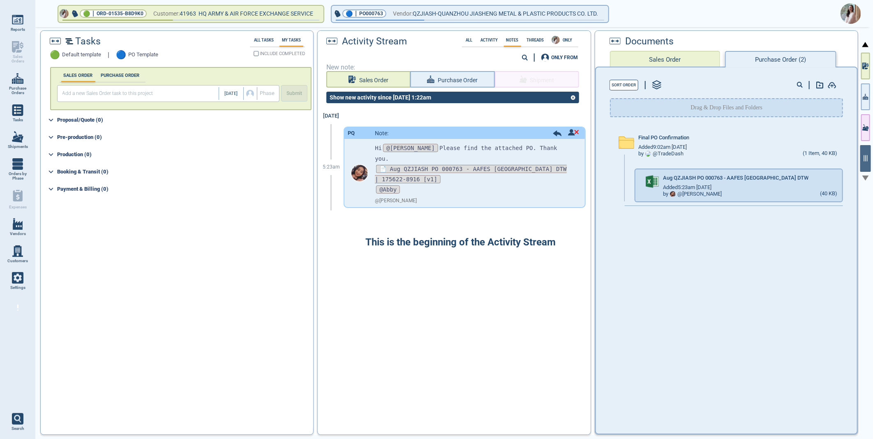
click at [847, 14] on img at bounding box center [850, 13] width 21 height 21
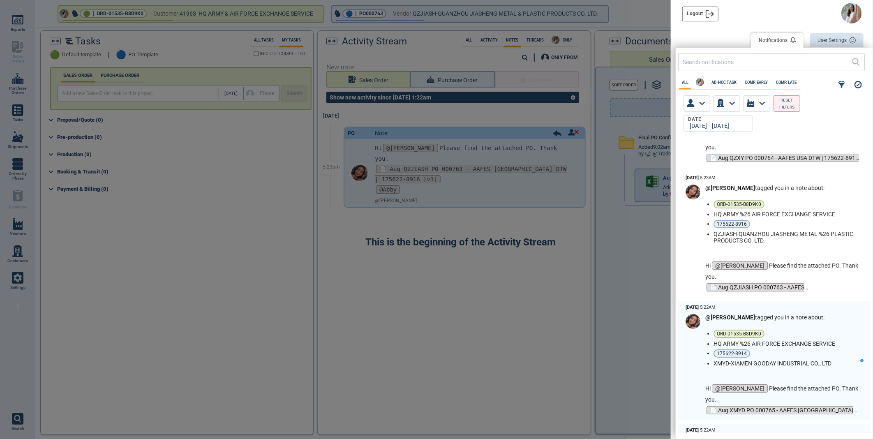
scroll to position [1826, 0]
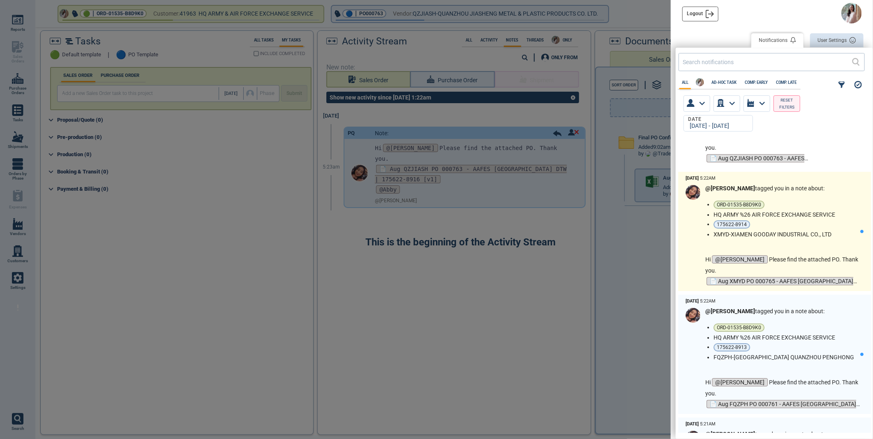
click at [836, 214] on li "HQ ARMY %26 AIR FORCE EXCHANGE SERVICE" at bounding box center [784, 214] width 143 height 7
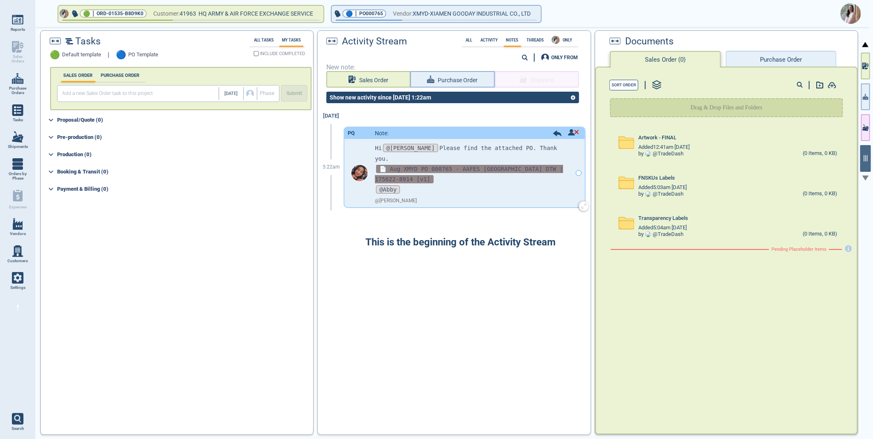
click at [425, 165] on span "📄 Aug XMYD PO 000765 - AAFES [GEOGRAPHIC_DATA] DTW | 175622-8914 [v1]" at bounding box center [469, 174] width 188 height 18
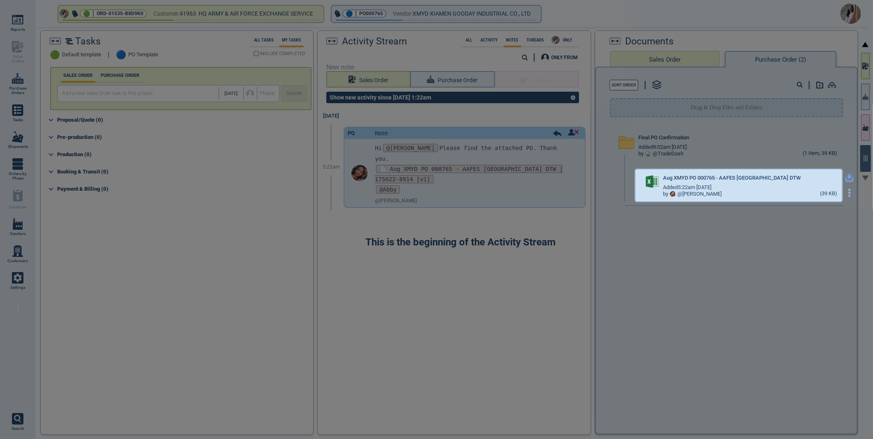
click at [845, 177] on icon "button" at bounding box center [849, 178] width 8 height 8
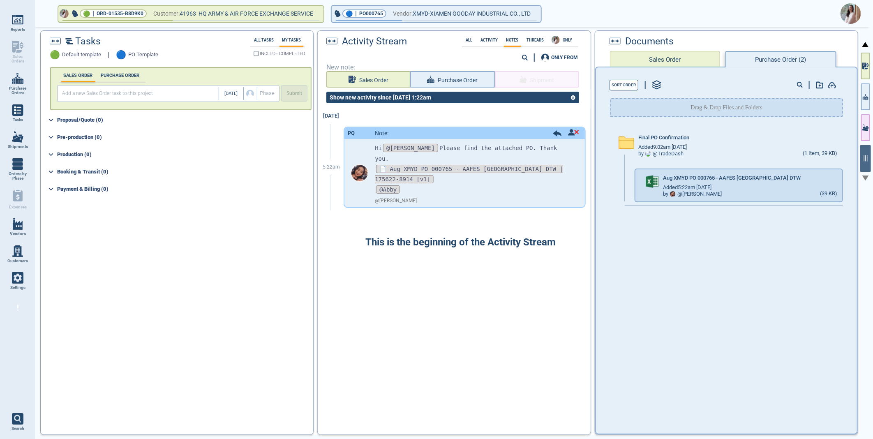
click at [849, 13] on img at bounding box center [850, 13] width 21 height 21
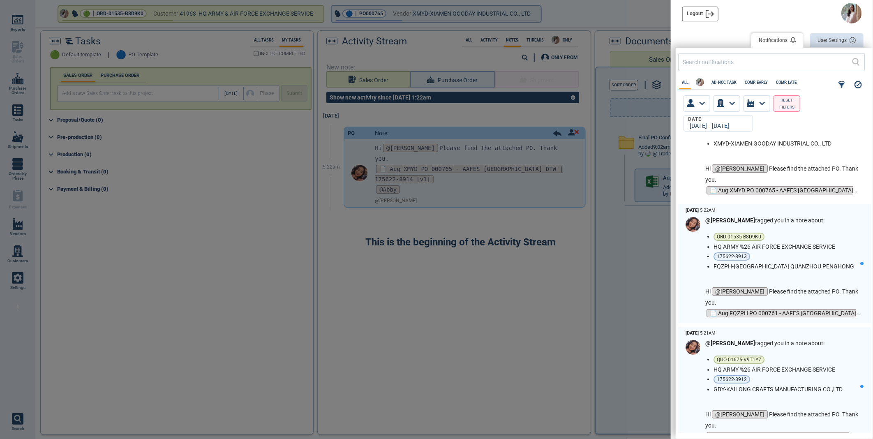
scroll to position [1918, 0]
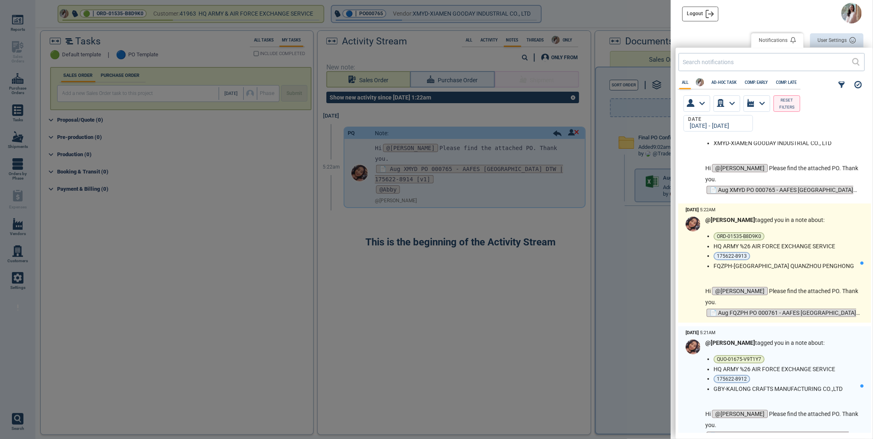
click at [845, 243] on li "HQ ARMY %26 AIR FORCE EXCHANGE SERVICE" at bounding box center [784, 246] width 143 height 7
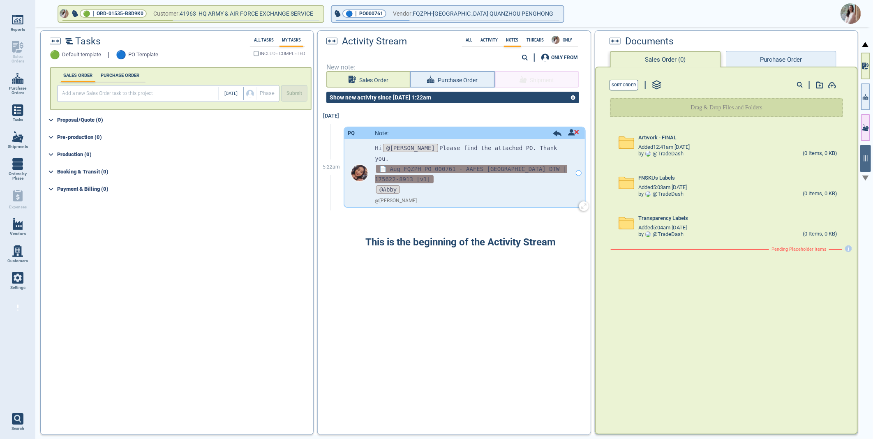
click at [466, 165] on span "📄 Aug FQZPH PO 000761 - AAFES [GEOGRAPHIC_DATA] DTW | 175622-8913 [v1]" at bounding box center [471, 174] width 192 height 18
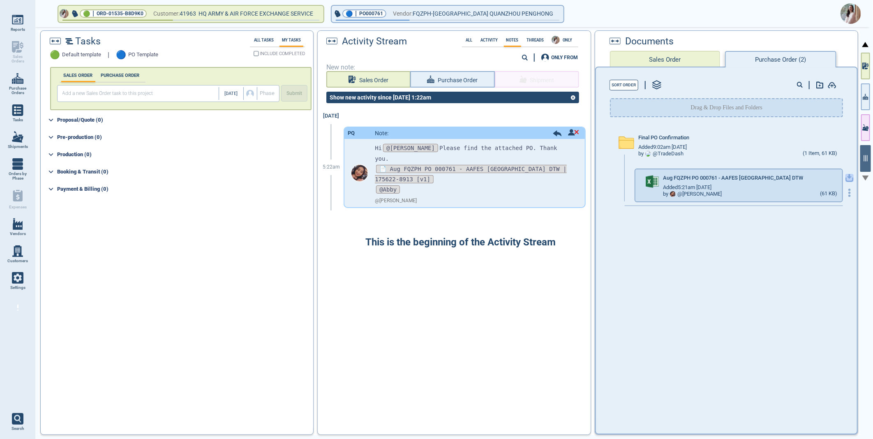
click at [845, 179] on icon "button" at bounding box center [849, 178] width 8 height 8
click at [850, 12] on img at bounding box center [850, 13] width 21 height 21
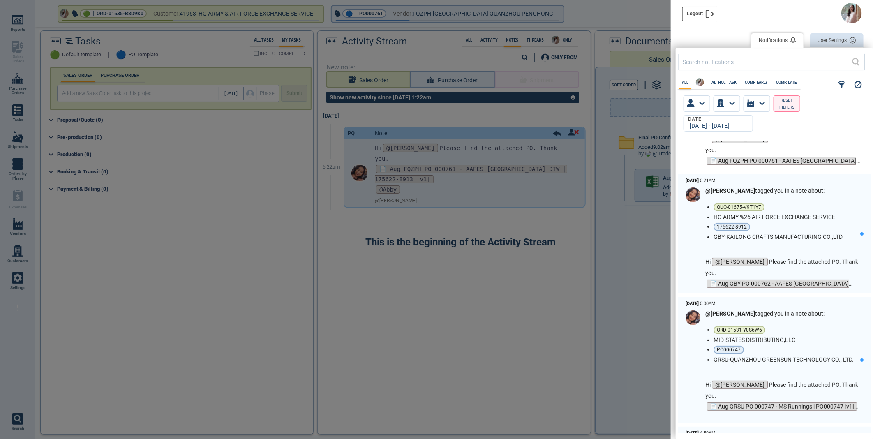
scroll to position [2100, 0]
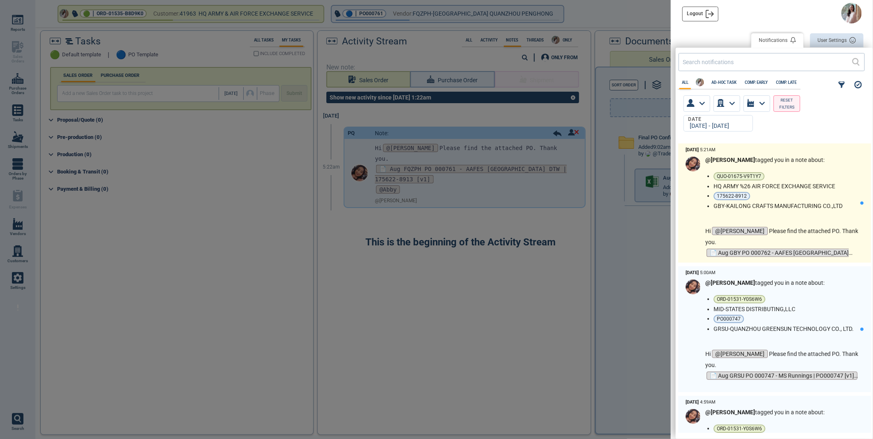
click at [836, 181] on ul "QUO-01675-V9T1Y7 HQ ARMY %26 AIR FORCE EXCHANGE SERVICE 175622-8912 GBY-KAILONG…" at bounding box center [786, 190] width 147 height 37
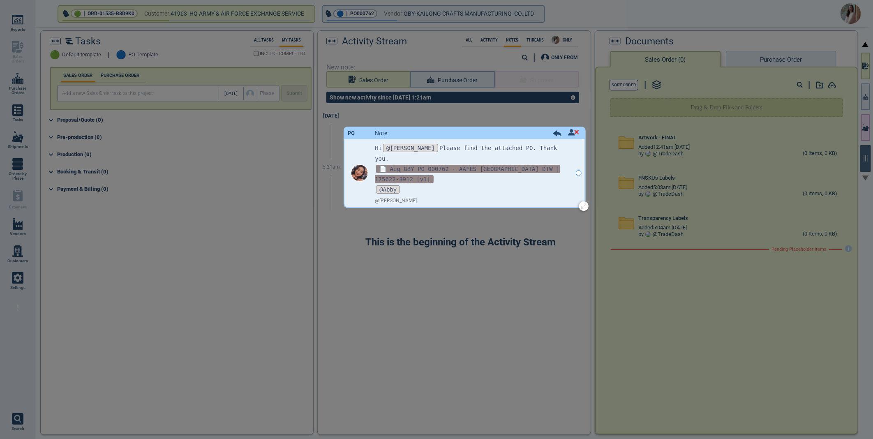
click at [448, 165] on span "📄 Aug GBY PO 000762 - AAFES [GEOGRAPHIC_DATA] DTW | 175622-8912 [v1]" at bounding box center [467, 174] width 185 height 18
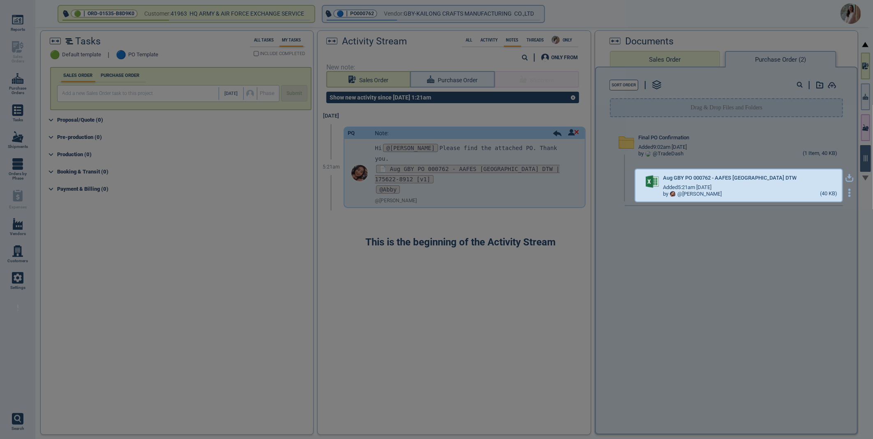
click at [847, 175] on icon "button" at bounding box center [849, 176] width 5 height 5
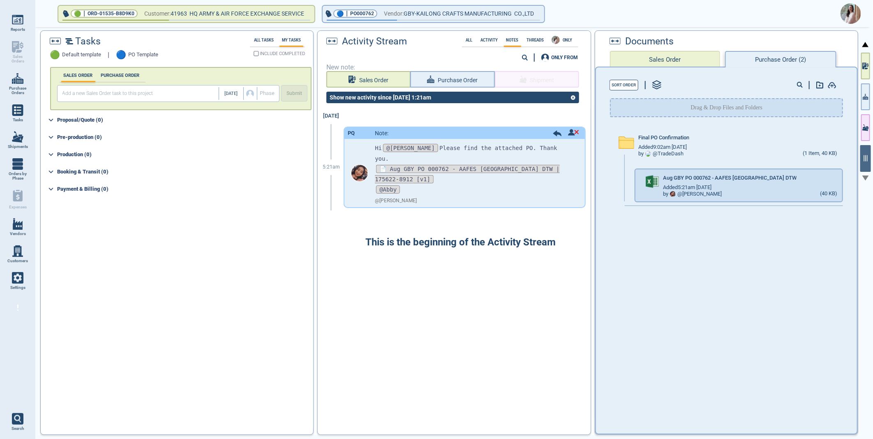
click at [847, 14] on img at bounding box center [850, 13] width 21 height 21
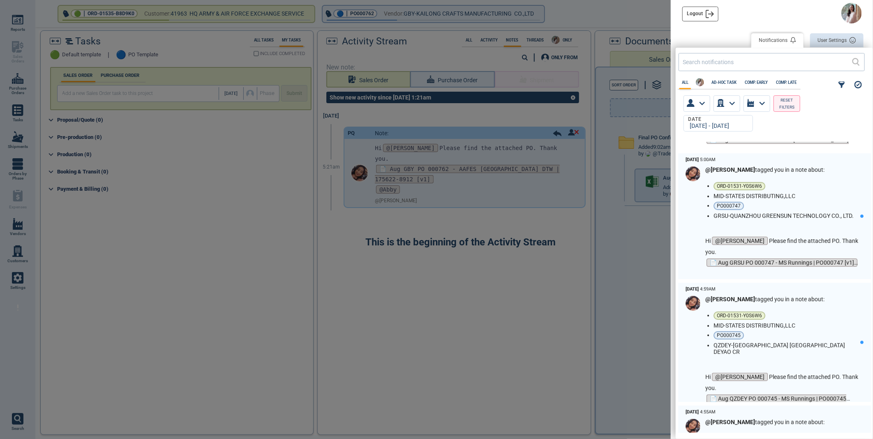
scroll to position [2237, 0]
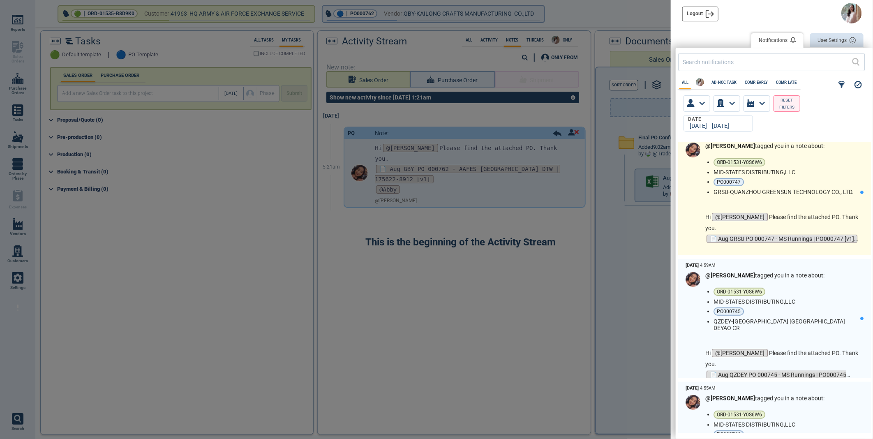
click at [824, 167] on ul "ORD-01531-Y0S6W6 MID-STATES DISTRIBUTING,LLC PO000747 GRSU-QUANZHOU GREENSUN TE…" at bounding box center [786, 176] width 147 height 37
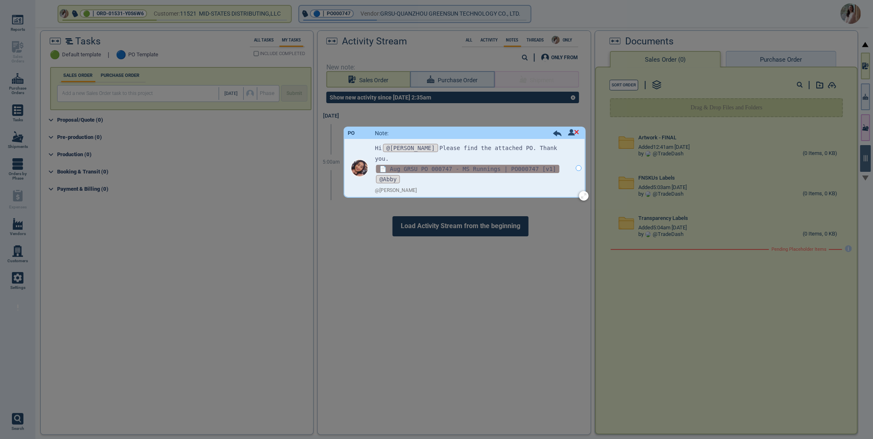
click at [503, 165] on span "📄 Aug GRSU PO 000747 - MS Runnings | PO000747 [v1]" at bounding box center [467, 169] width 183 height 8
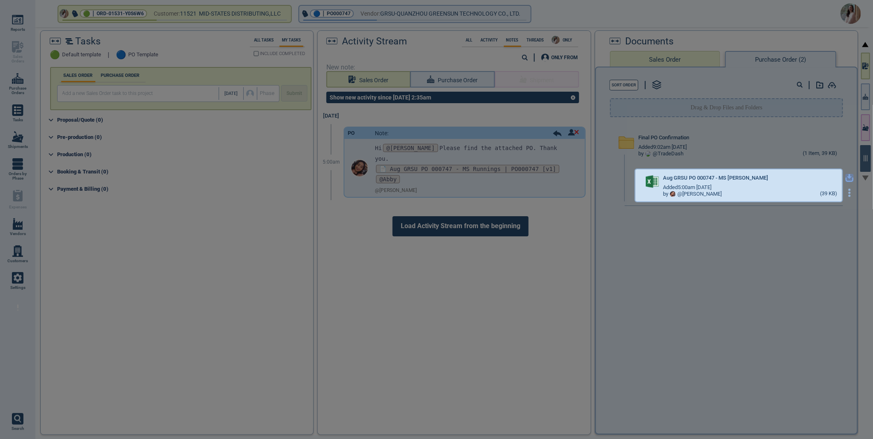
click at [845, 177] on icon "button" at bounding box center [849, 178] width 8 height 8
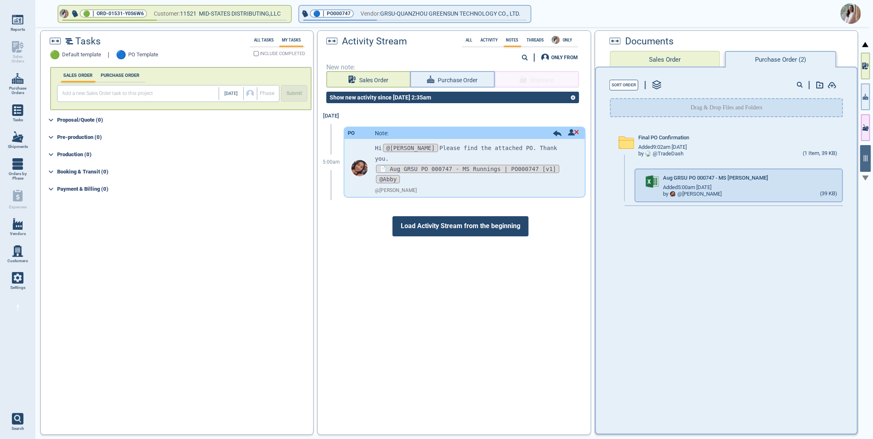
click at [844, 12] on img at bounding box center [850, 13] width 21 height 21
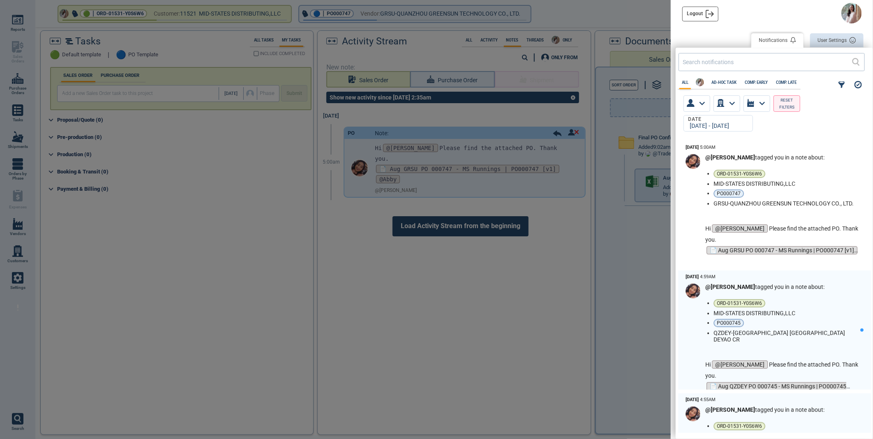
scroll to position [2237, 0]
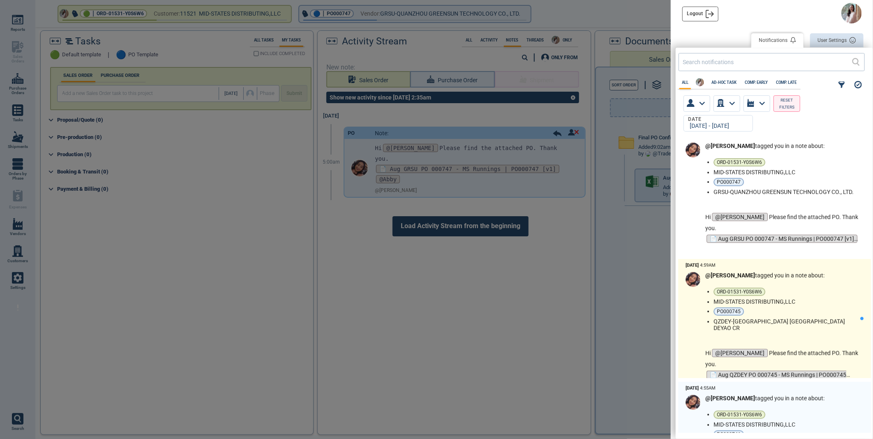
click at [832, 286] on div "@[PERSON_NAME] tagged you in a note about: ORD-01531-Y0S6W6 MID-STATES DISTRIBU…" at bounding box center [782, 326] width 155 height 108
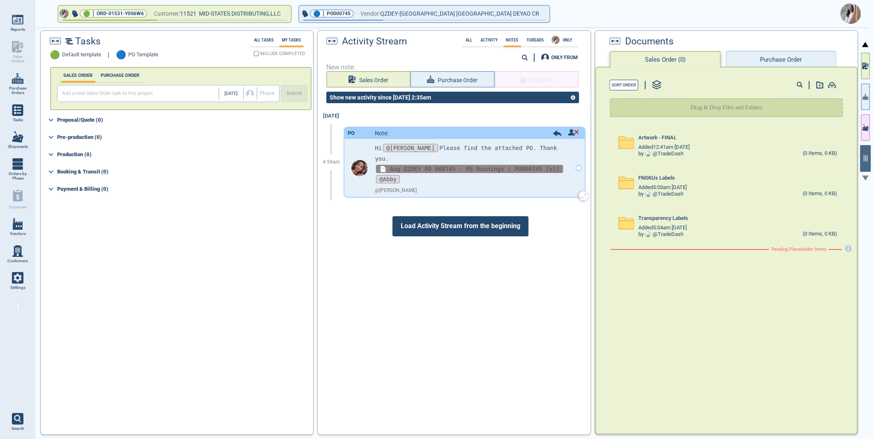
click at [445, 165] on span "📄 Aug QZDEY PO 000745 - MS Runnings | PO000745 [v1]" at bounding box center [469, 169] width 187 height 8
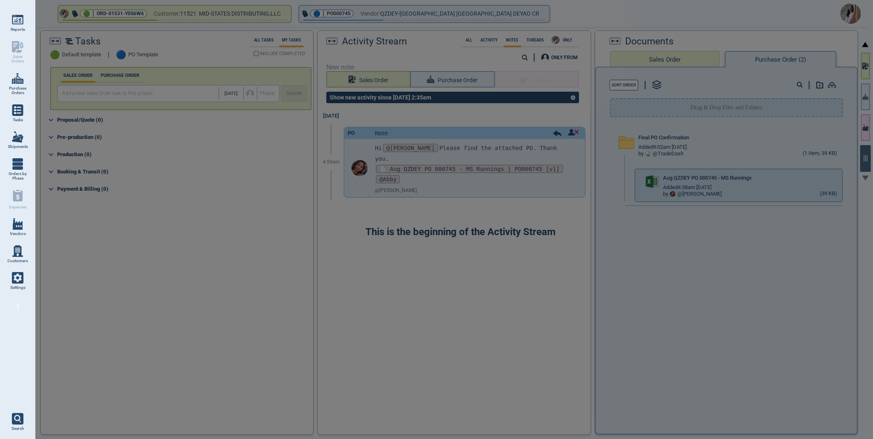
click at [843, 175] on div at bounding box center [436, 219] width 873 height 439
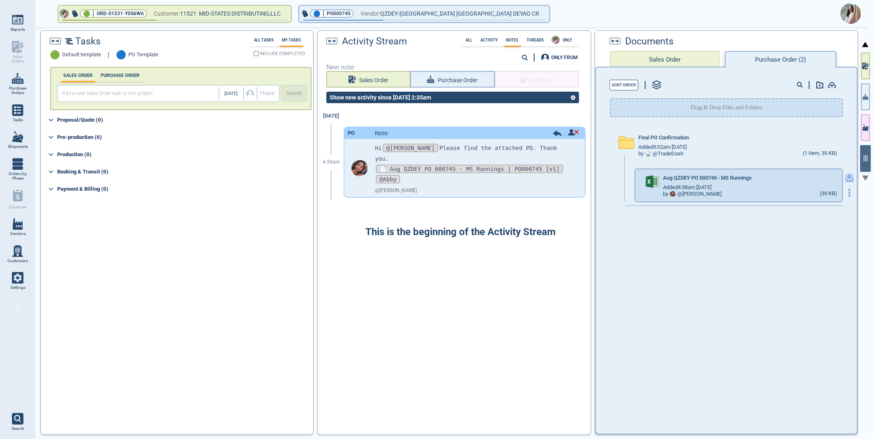
click at [845, 177] on icon "button" at bounding box center [849, 178] width 8 height 8
click at [847, 13] on img at bounding box center [850, 13] width 21 height 21
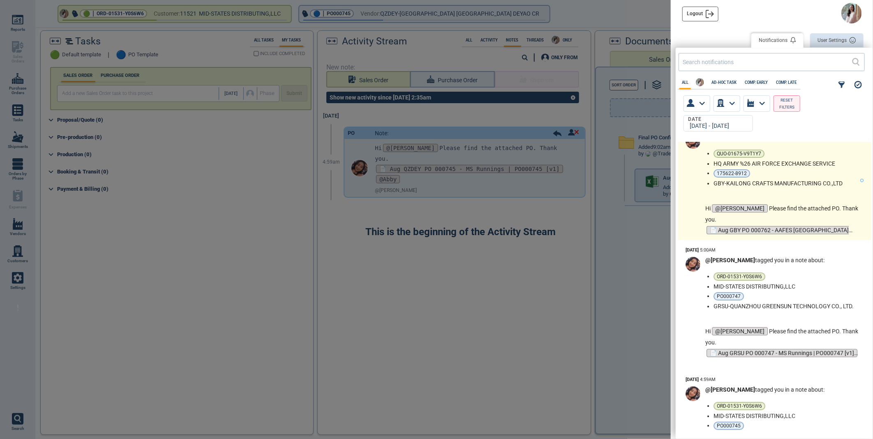
scroll to position [2374, 0]
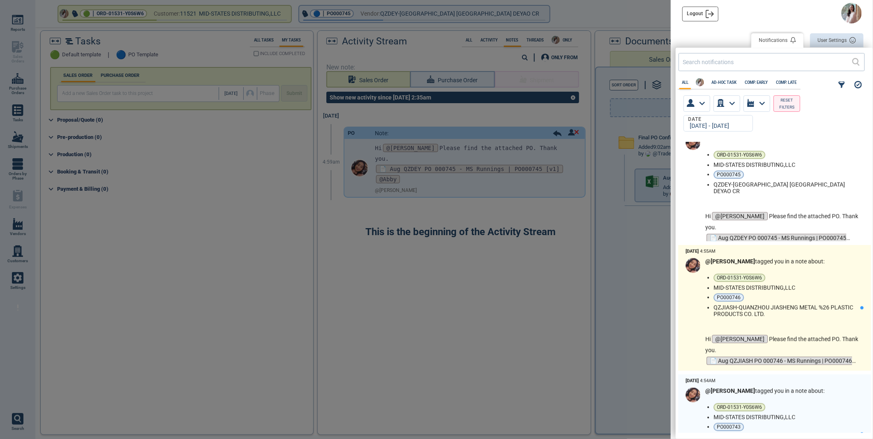
click at [853, 279] on ul "ORD-01531-Y0S6W6 MID-STATES DISTRIBUTING,LLC PO000746 QZJIASH-QUANZHOU JIASHENG…" at bounding box center [786, 296] width 147 height 44
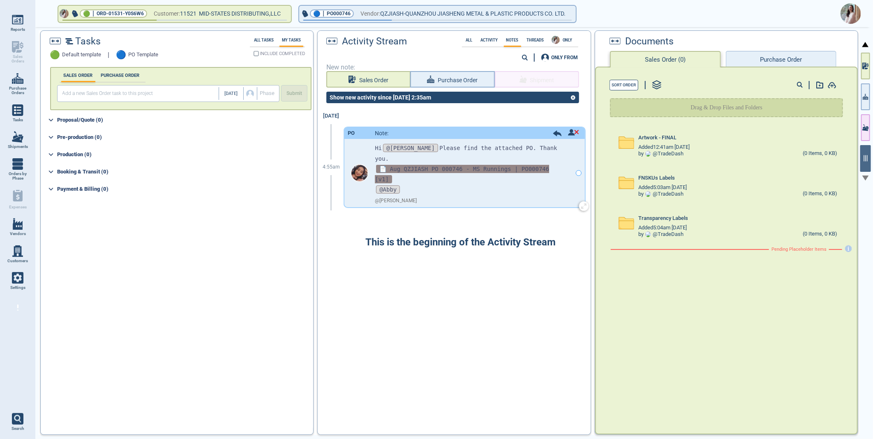
click at [452, 165] on span "📄 Aug QZJIASH PO 000746 - MS Runnings | PO000746 [v1]" at bounding box center [462, 174] width 174 height 18
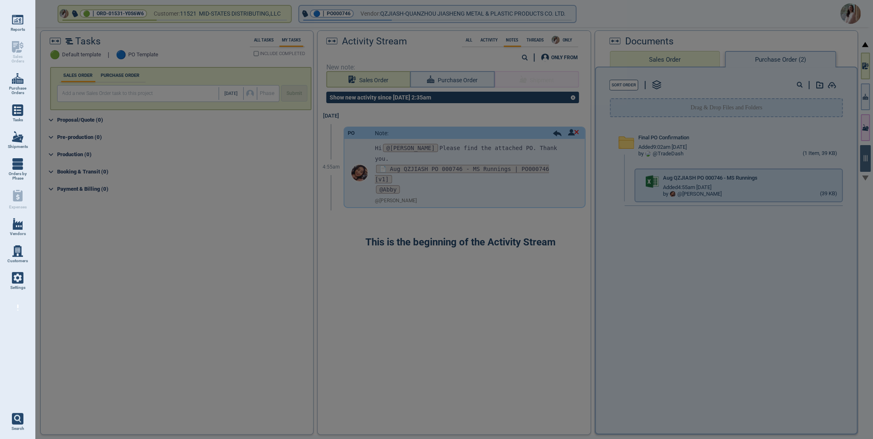
click at [843, 177] on div at bounding box center [436, 219] width 873 height 439
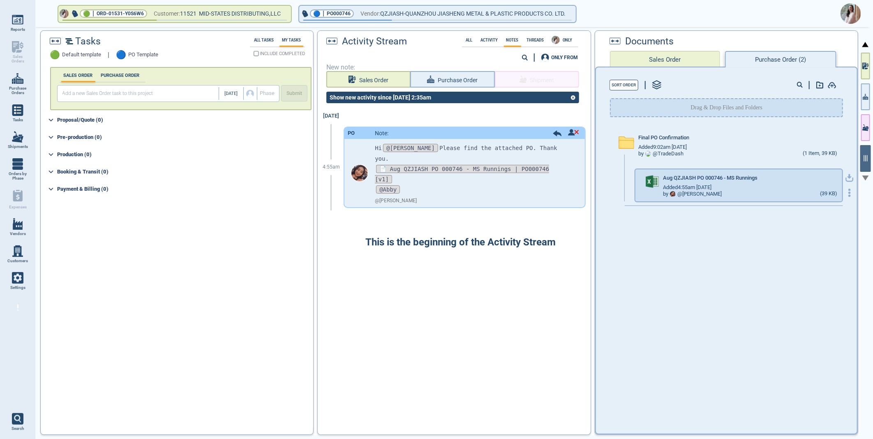
click at [845, 174] on icon "button" at bounding box center [849, 178] width 8 height 8
click at [856, 13] on img at bounding box center [850, 13] width 21 height 21
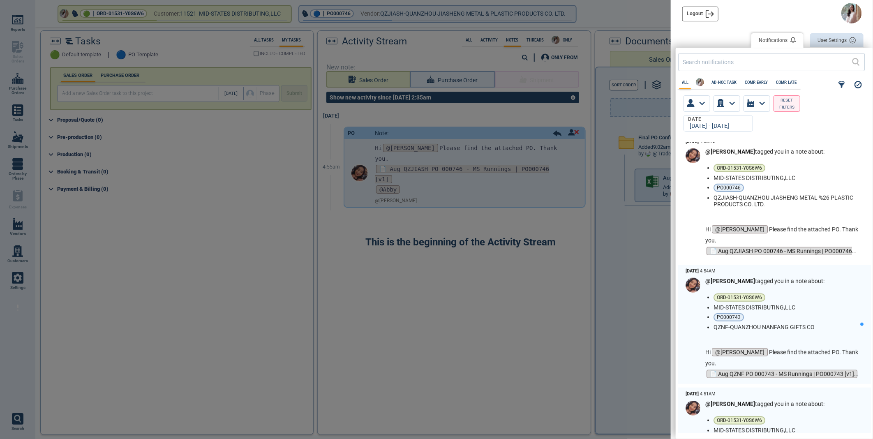
scroll to position [2511, 0]
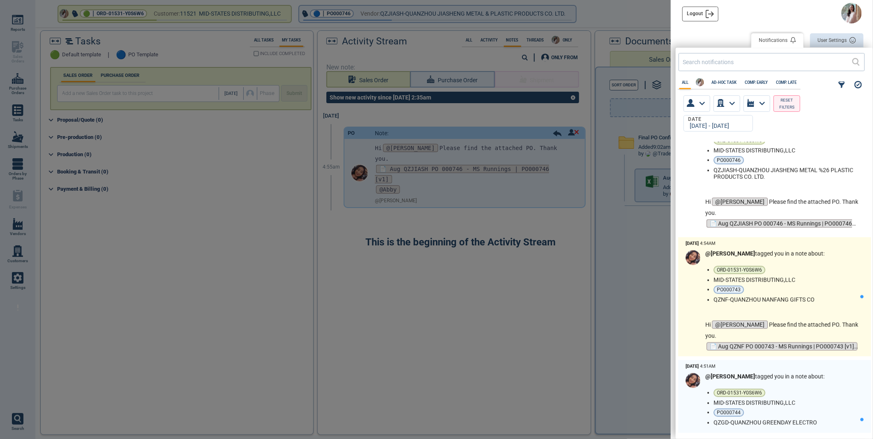
click at [819, 280] on li "MID-STATES DISTRIBUTING,LLC" at bounding box center [784, 280] width 143 height 7
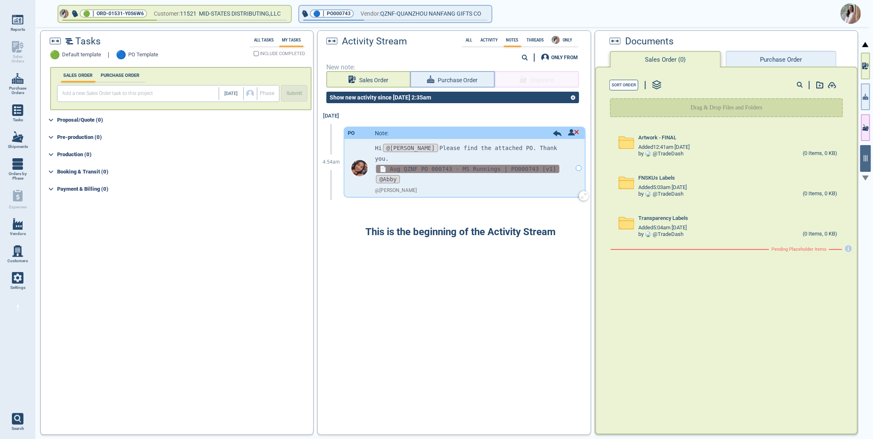
click at [436, 165] on span "📄 Aug QZNF PO 000743 - MS Runnings | PO000743 [v1]" at bounding box center [467, 169] width 183 height 8
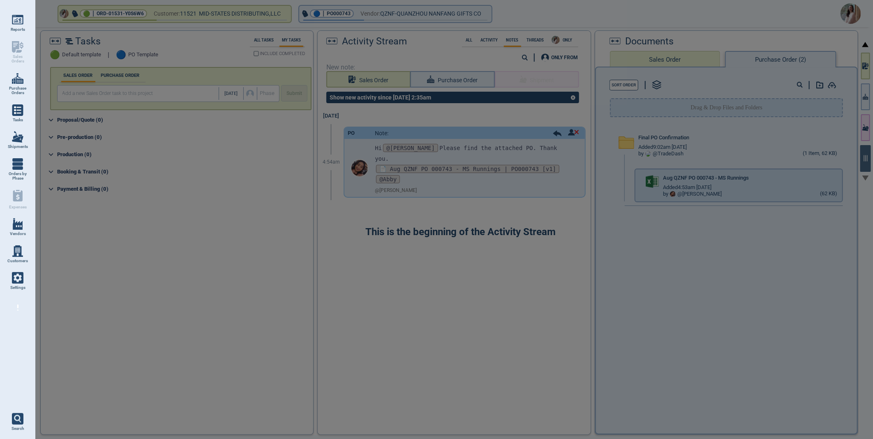
click at [845, 175] on div at bounding box center [436, 219] width 873 height 439
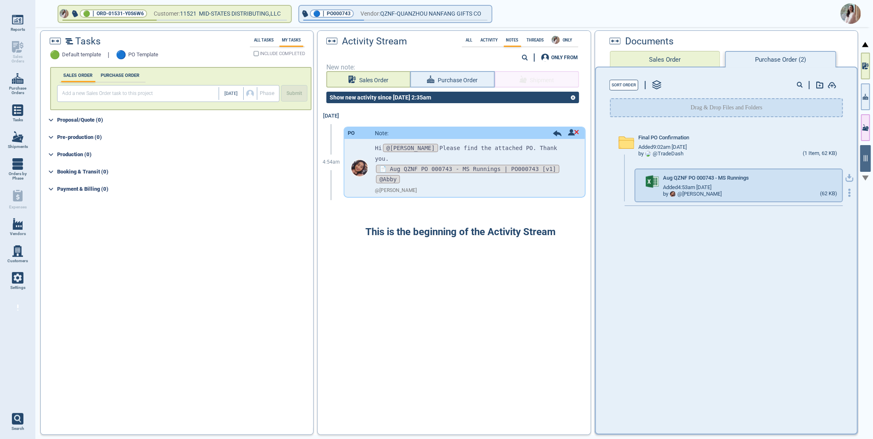
click at [847, 176] on icon "button" at bounding box center [849, 176] width 5 height 5
click at [851, 11] on img at bounding box center [850, 13] width 21 height 21
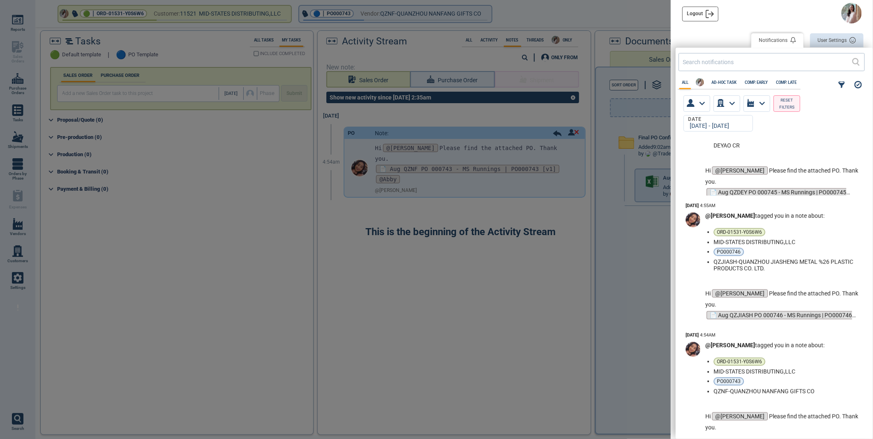
scroll to position [2684, 0]
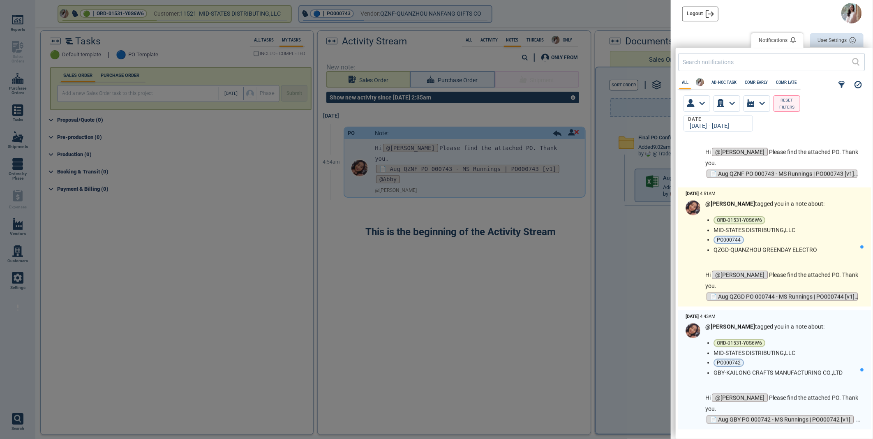
click at [805, 233] on li "MID-STATES DISTRIBUTING,LLC" at bounding box center [784, 230] width 143 height 7
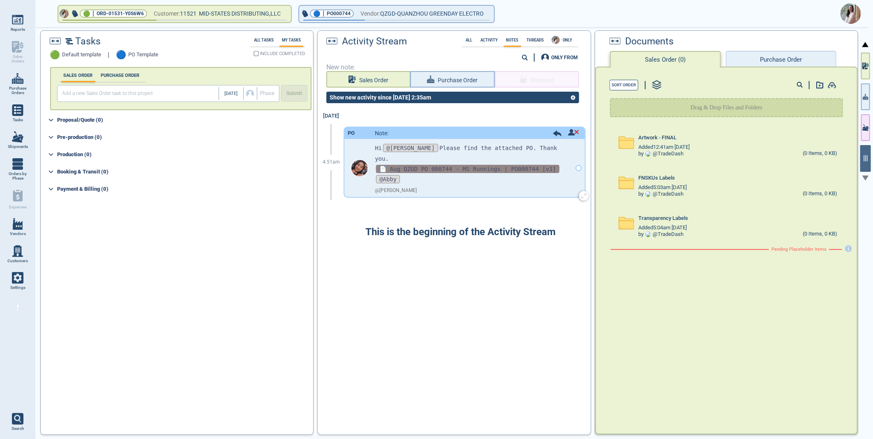
click at [440, 165] on span "📄 Aug QZGD PO 000744 - MS Runnings | PO000744 [v1]" at bounding box center [467, 169] width 183 height 8
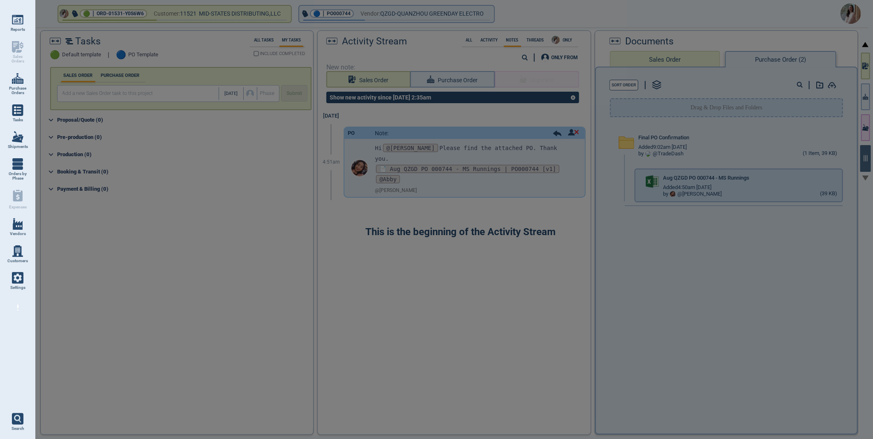
click at [845, 175] on div at bounding box center [436, 219] width 873 height 439
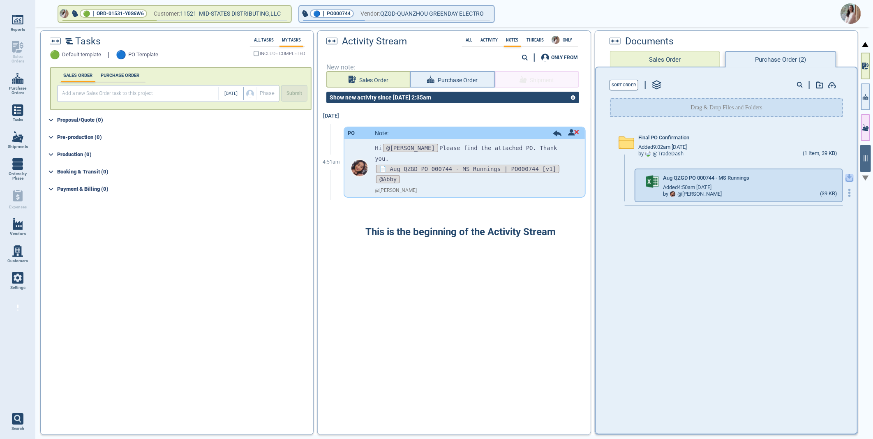
click at [845, 174] on icon "button" at bounding box center [849, 178] width 8 height 8
click at [849, 14] on img at bounding box center [850, 13] width 21 height 21
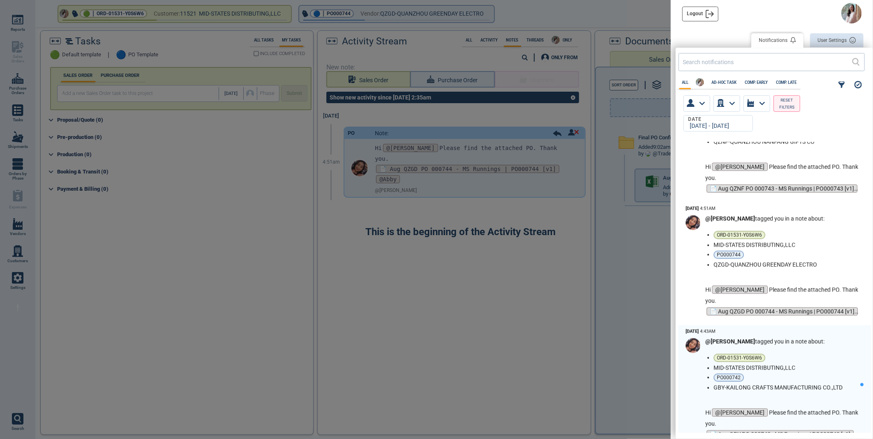
scroll to position [2684, 0]
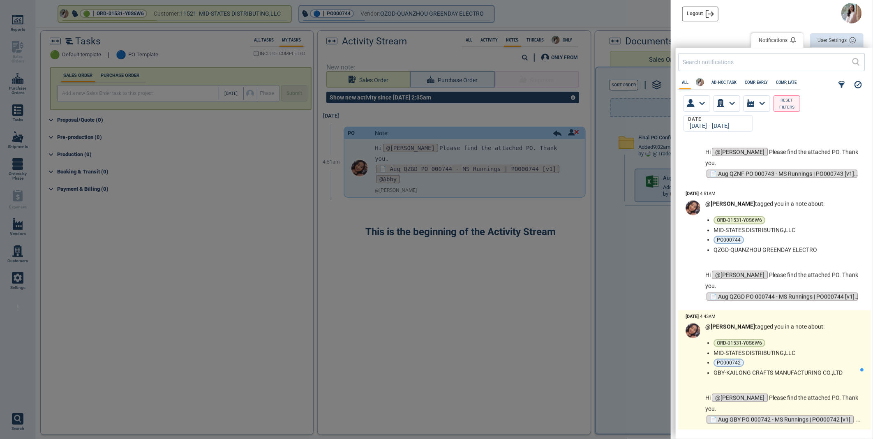
click at [798, 345] on li "ORD-01531-Y0S6W6" at bounding box center [784, 343] width 143 height 8
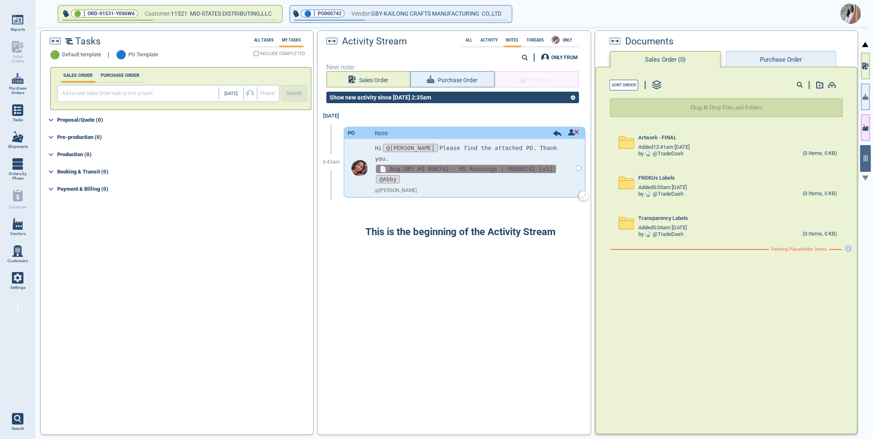
click at [430, 165] on span "📄 Aug GBY PO 000742 - MS Runnings | PO000742 [v1]" at bounding box center [466, 169] width 180 height 8
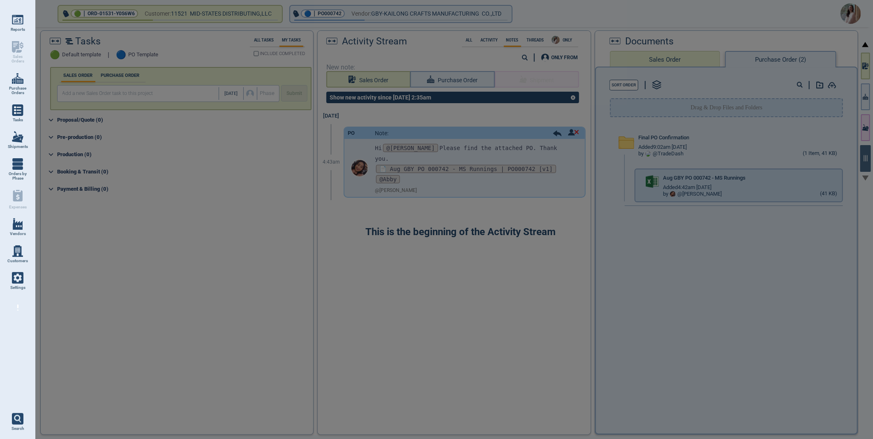
click at [841, 174] on div at bounding box center [436, 219] width 873 height 439
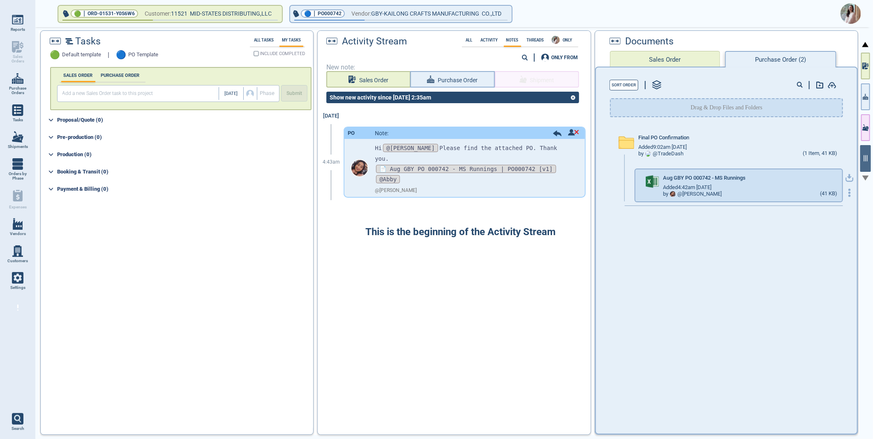
click at [847, 177] on icon "button" at bounding box center [849, 178] width 8 height 8
click at [851, 13] on img at bounding box center [850, 13] width 21 height 21
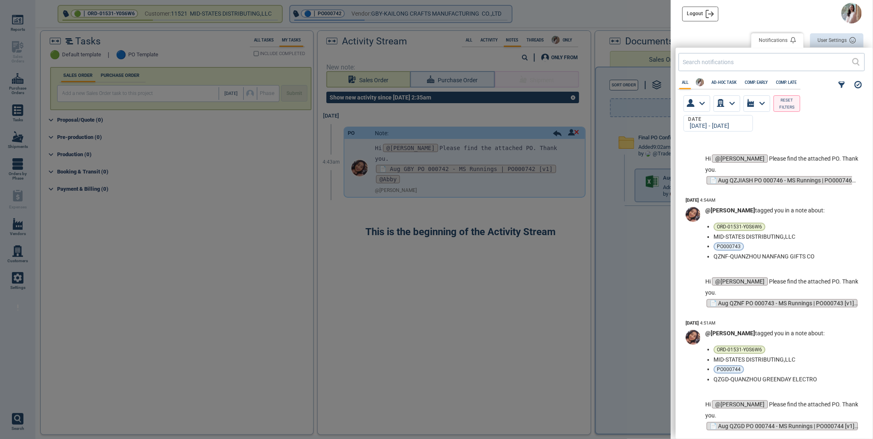
scroll to position [2364, 0]
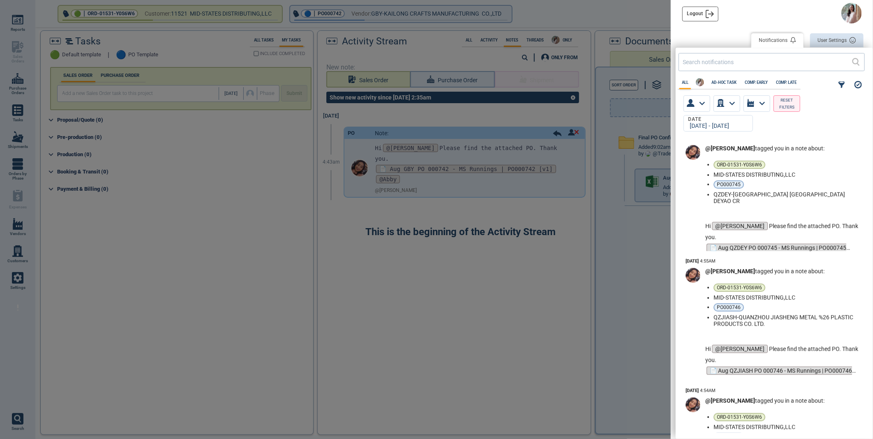
click at [713, 123] on div "[DATE] - [DATE]" at bounding box center [716, 126] width 59 height 7
select select "8"
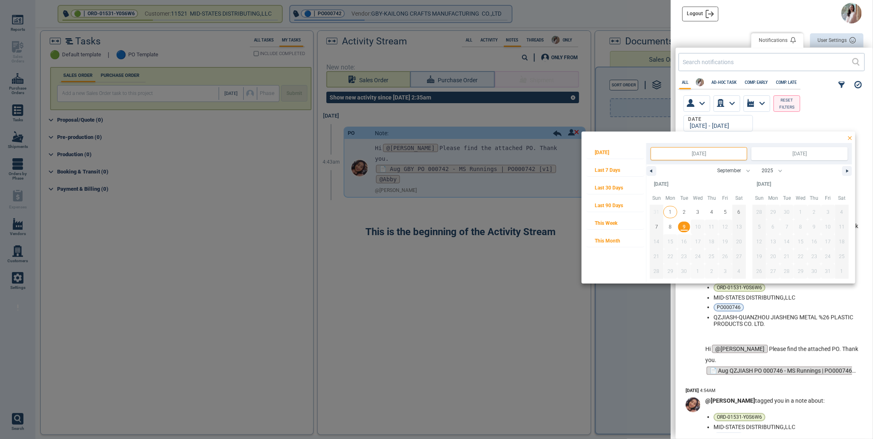
click at [668, 212] on span "1" at bounding box center [670, 212] width 14 height 11
type input "[DATE]"
click at [683, 229] on span "9" at bounding box center [684, 226] width 3 height 15
type input "[DATE]"
click at [824, 117] on div at bounding box center [436, 219] width 873 height 439
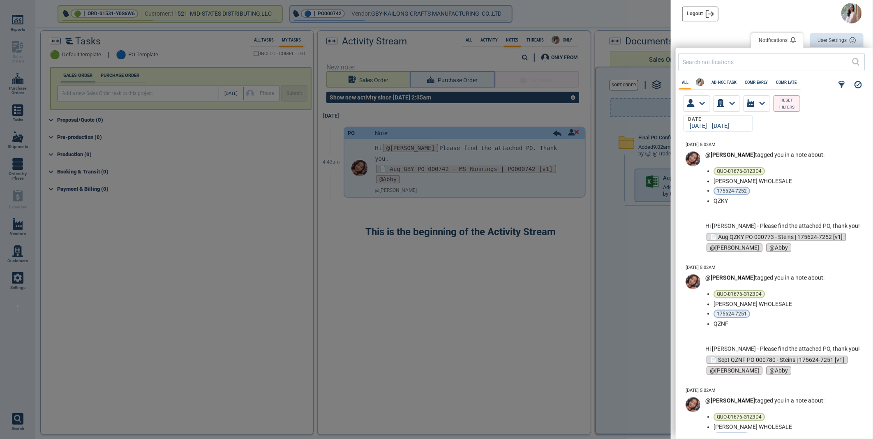
scroll to position [7237, 0]
